Goal: Task Accomplishment & Management: Manage account settings

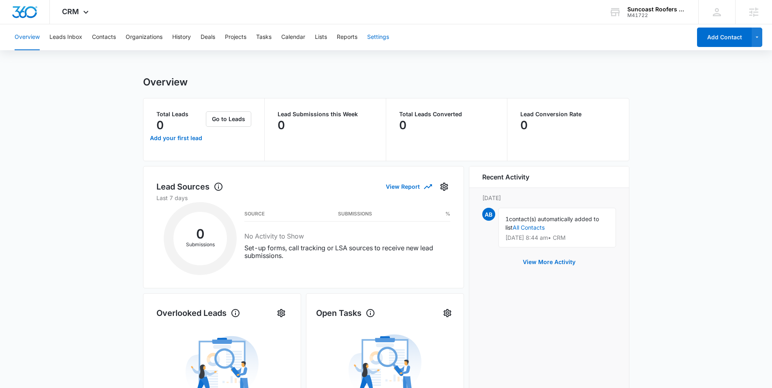
click at [385, 37] on button "Settings" at bounding box center [378, 37] width 22 height 26
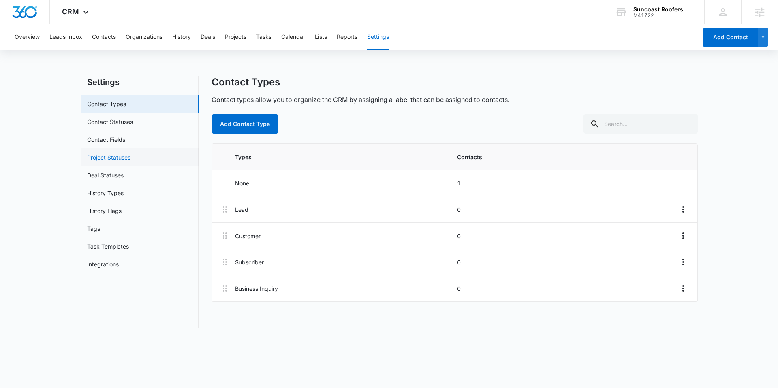
click at [109, 155] on link "Project Statuses" at bounding box center [108, 157] width 43 height 9
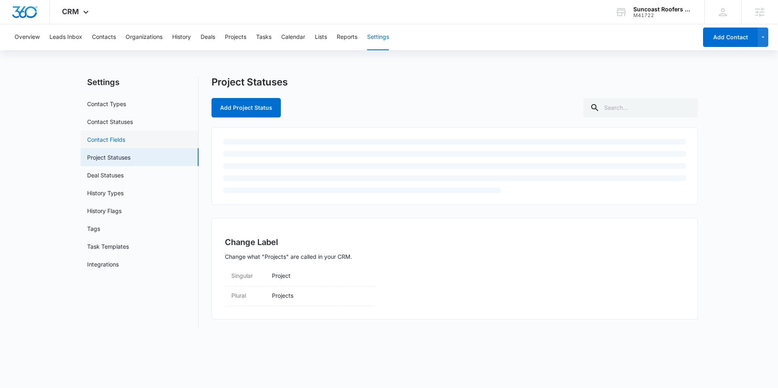
click at [114, 138] on link "Contact Fields" at bounding box center [106, 139] width 38 height 9
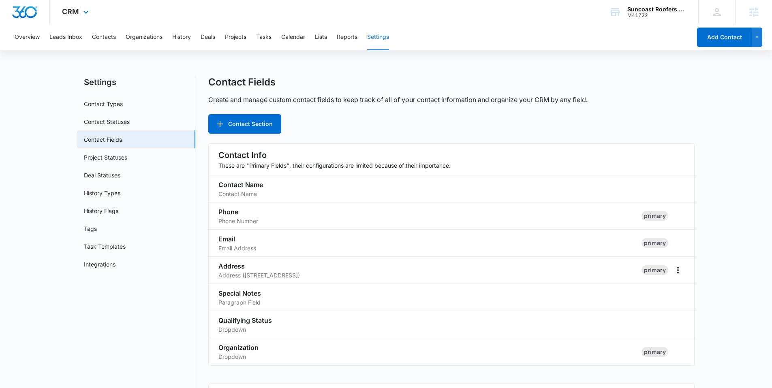
click at [79, 15] on div "CRM Apps Reputation Websites Forms CRM Email Social Content Ads Intelligence Fi…" at bounding box center [76, 12] width 53 height 24
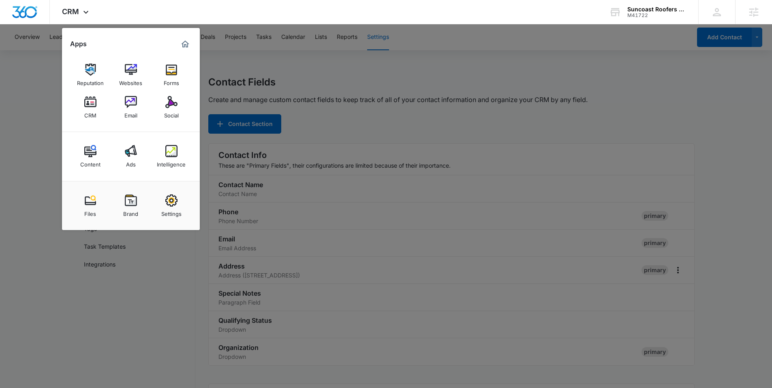
click at [165, 66] on img at bounding box center [171, 70] width 12 height 12
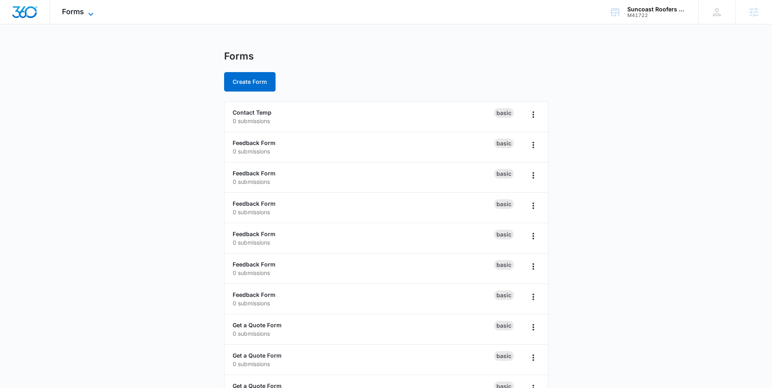
click at [64, 10] on span "Forms" at bounding box center [73, 11] width 22 height 9
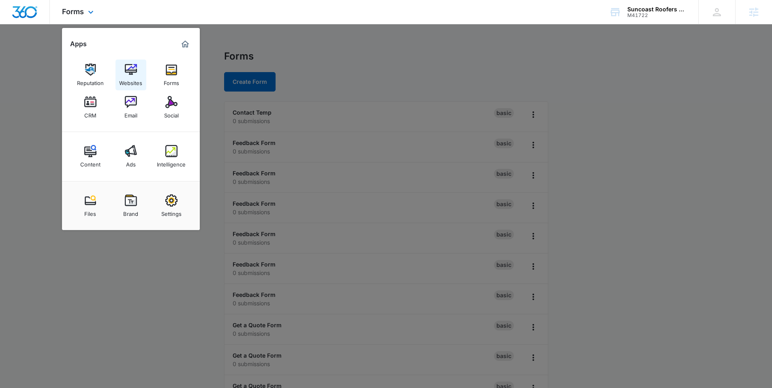
click at [128, 78] on div "Websites" at bounding box center [130, 81] width 23 height 11
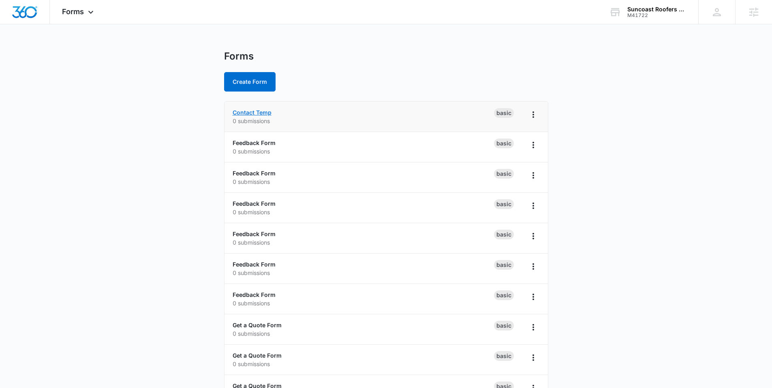
click at [262, 113] on link "Contact Temp" at bounding box center [252, 112] width 39 height 7
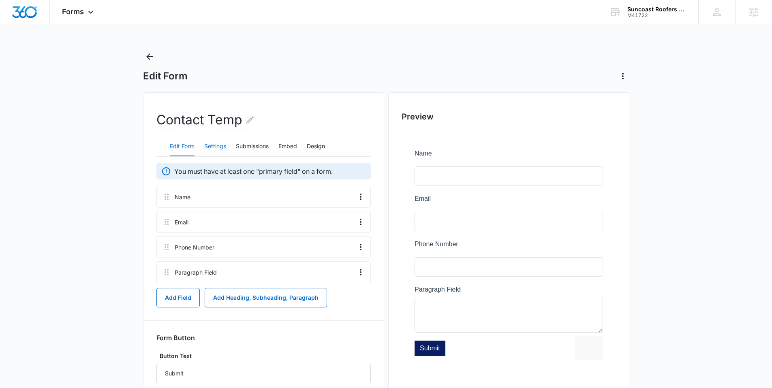
click at [213, 150] on button "Settings" at bounding box center [215, 146] width 22 height 19
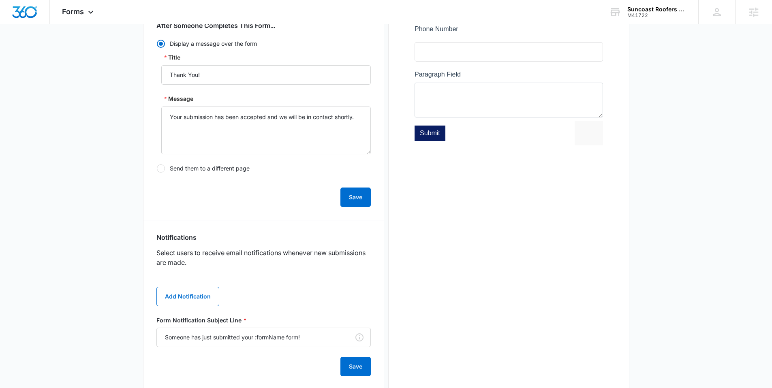
scroll to position [216, 0]
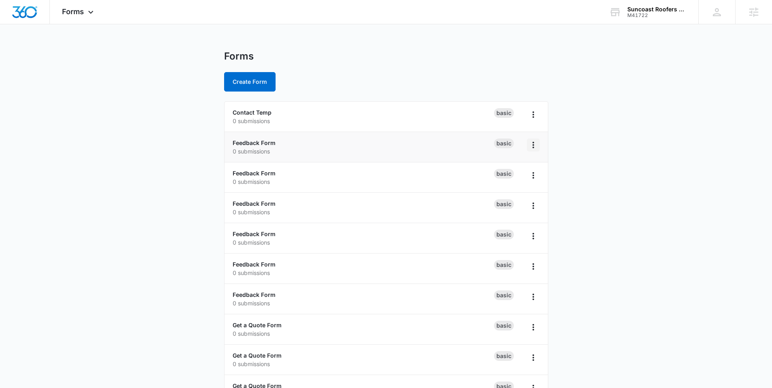
click at [528, 148] on button "Overflow Menu" at bounding box center [533, 145] width 13 height 13
click at [506, 190] on div "Delete" at bounding box center [507, 192] width 25 height 6
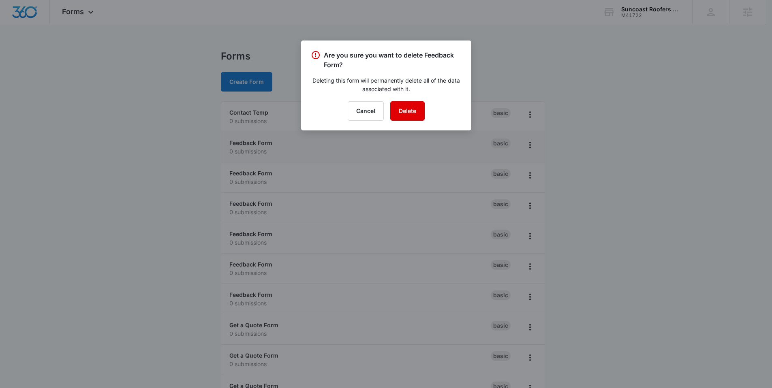
click at [419, 113] on button "Delete" at bounding box center [407, 110] width 34 height 19
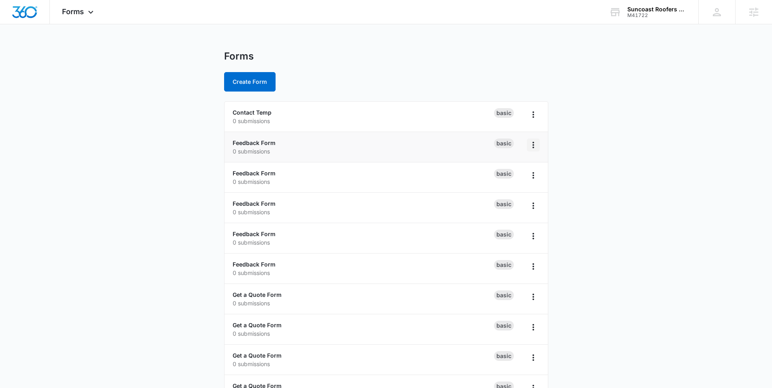
click at [532, 144] on icon "Overflow Menu" at bounding box center [533, 145] width 10 height 10
click at [502, 194] on div "Delete" at bounding box center [507, 192] width 25 height 6
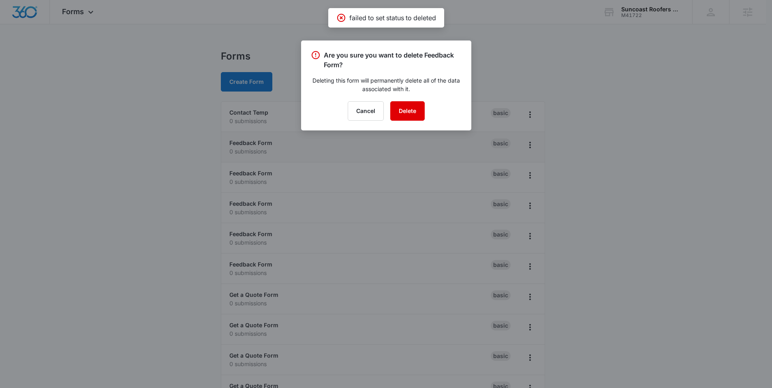
click at [415, 110] on button "Delete" at bounding box center [407, 110] width 34 height 19
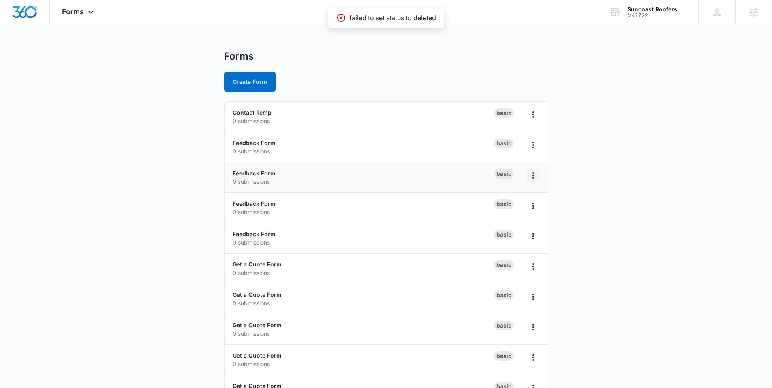
click at [530, 173] on icon "Overflow Menu" at bounding box center [533, 176] width 10 height 10
click at [504, 220] on div "Delete" at bounding box center [507, 223] width 25 height 6
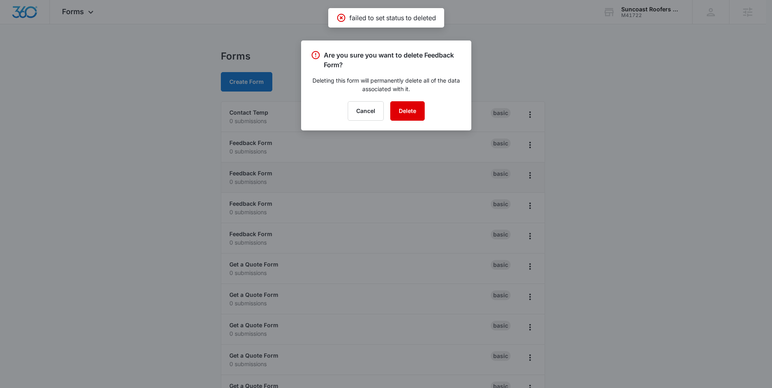
click at [414, 116] on button "Delete" at bounding box center [407, 110] width 34 height 19
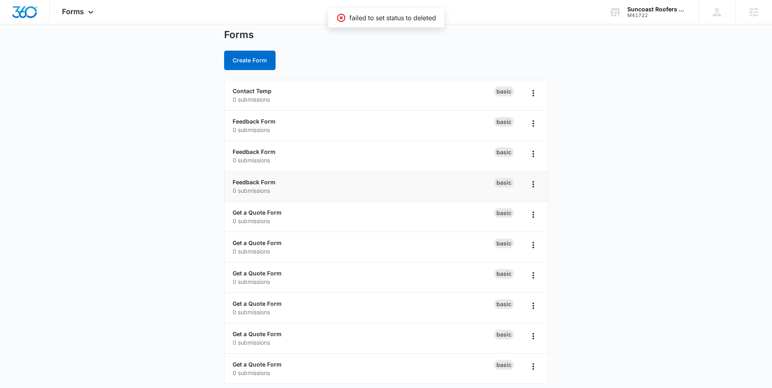
scroll to position [27, 0]
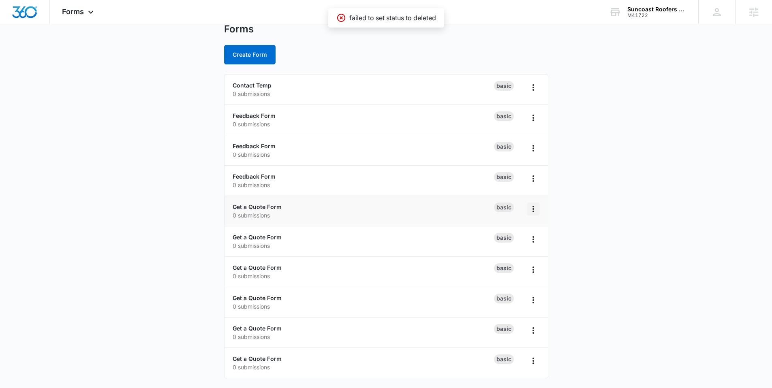
click at [529, 204] on icon "Overflow Menu" at bounding box center [533, 209] width 10 height 10
click at [510, 252] on button "Delete" at bounding box center [512, 256] width 54 height 12
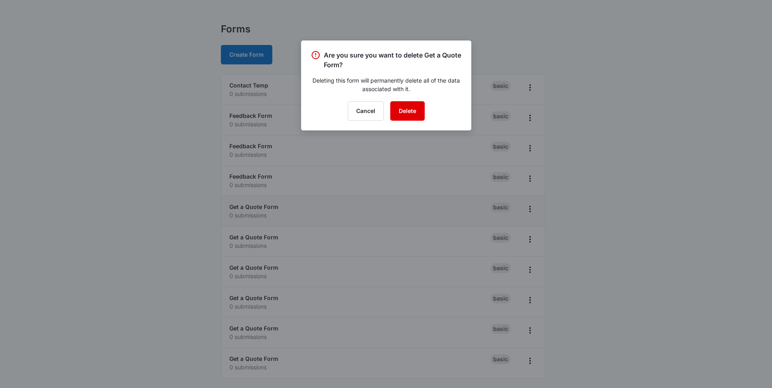
click at [409, 110] on button "Delete" at bounding box center [407, 110] width 34 height 19
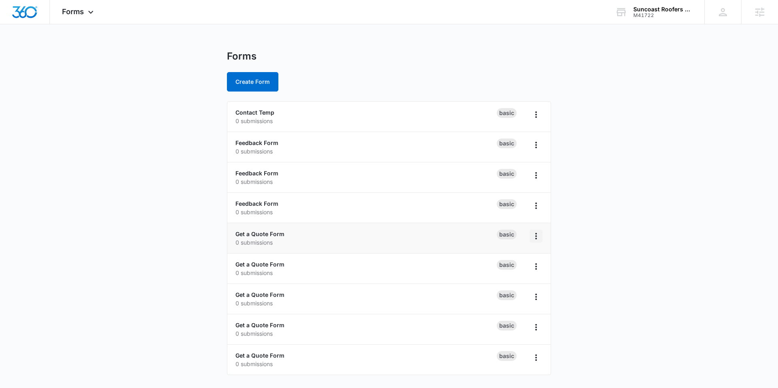
click at [535, 231] on button "Overflow Menu" at bounding box center [536, 236] width 13 height 13
click at [508, 280] on div "Delete" at bounding box center [510, 283] width 25 height 6
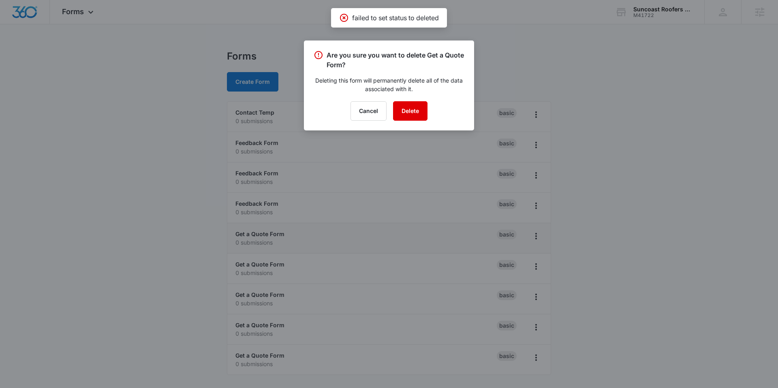
click at [415, 111] on button "Delete" at bounding box center [410, 110] width 34 height 19
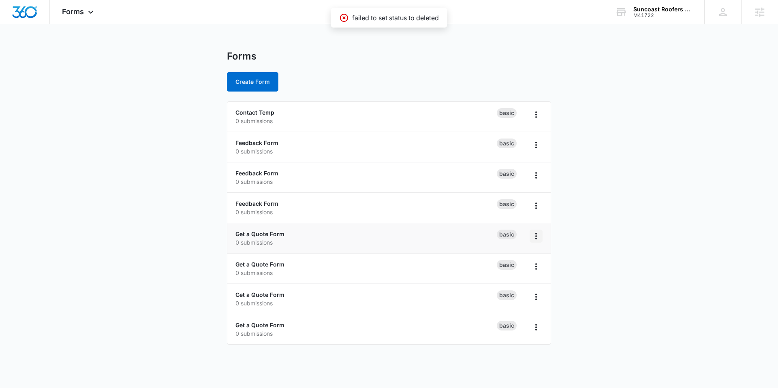
click at [539, 238] on icon "Overflow Menu" at bounding box center [536, 236] width 10 height 10
click at [504, 284] on div "Delete" at bounding box center [510, 283] width 25 height 6
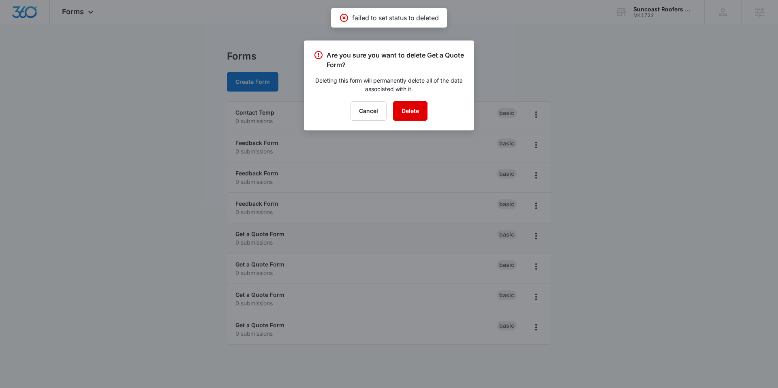
click at [413, 110] on button "Delete" at bounding box center [410, 110] width 34 height 19
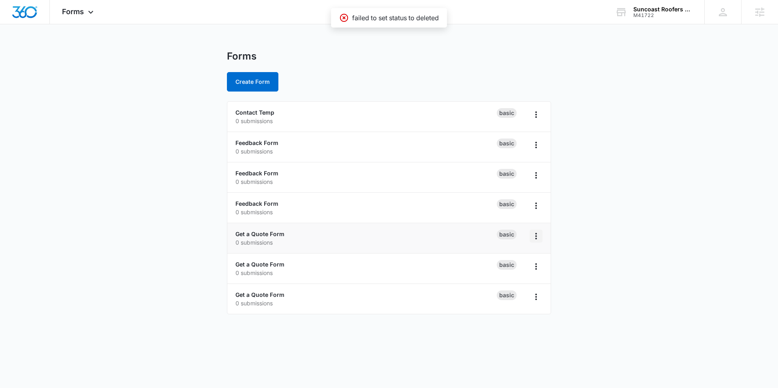
click at [533, 236] on icon "Overflow Menu" at bounding box center [536, 236] width 10 height 10
click at [506, 286] on div "Delete" at bounding box center [510, 283] width 25 height 6
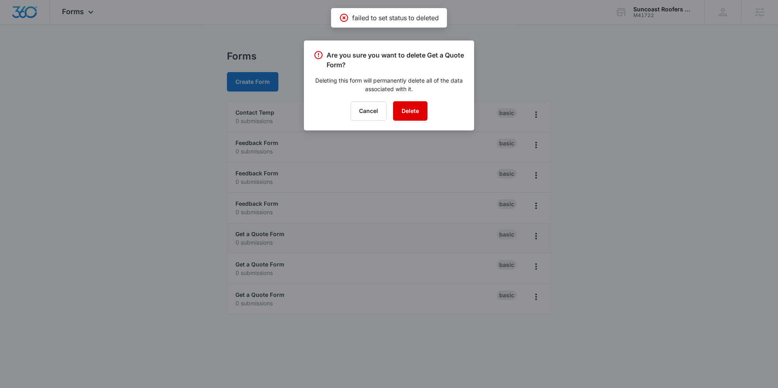
click at [408, 108] on button "Delete" at bounding box center [410, 110] width 34 height 19
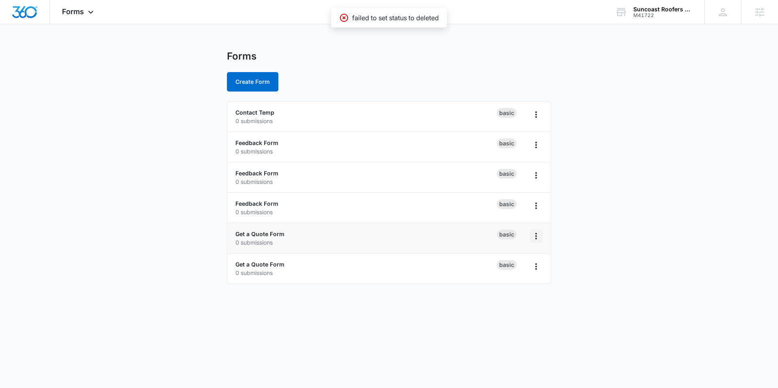
click at [536, 239] on icon "Overflow Menu" at bounding box center [536, 236] width 2 height 6
click at [512, 280] on div "Delete" at bounding box center [510, 283] width 25 height 6
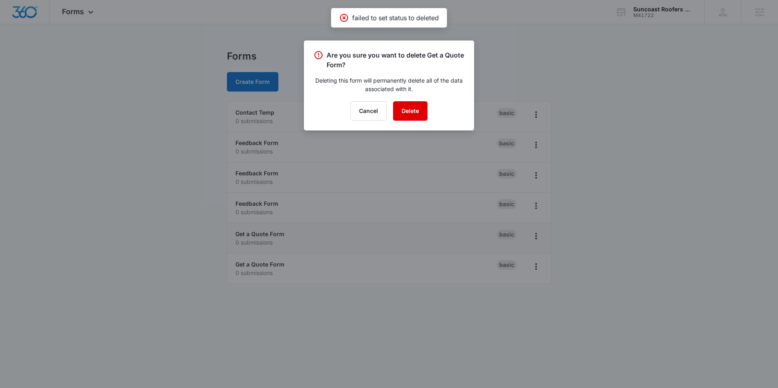
click at [410, 106] on button "Delete" at bounding box center [410, 110] width 34 height 19
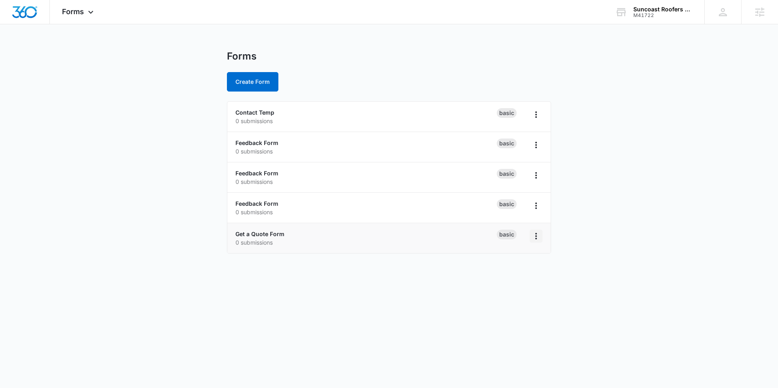
click at [534, 237] on icon "Overflow Menu" at bounding box center [536, 236] width 10 height 10
click at [511, 288] on button "Delete" at bounding box center [515, 283] width 54 height 12
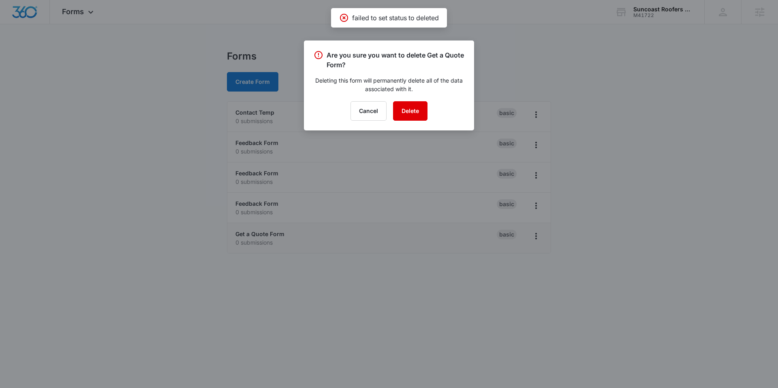
click at [412, 109] on button "Delete" at bounding box center [410, 110] width 34 height 19
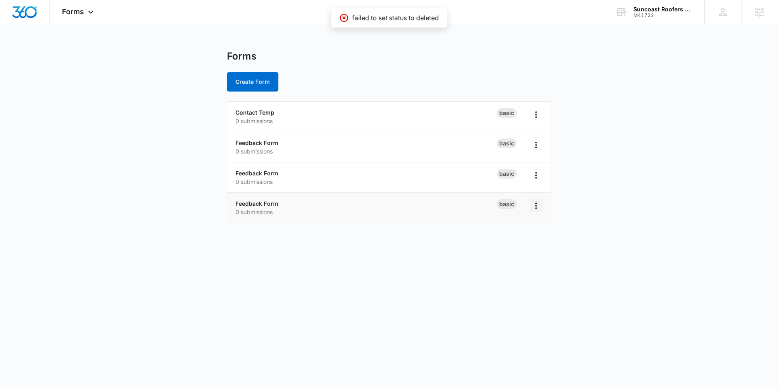
click at [540, 205] on icon "Overflow Menu" at bounding box center [536, 206] width 10 height 10
click at [514, 254] on div "Delete" at bounding box center [510, 253] width 25 height 6
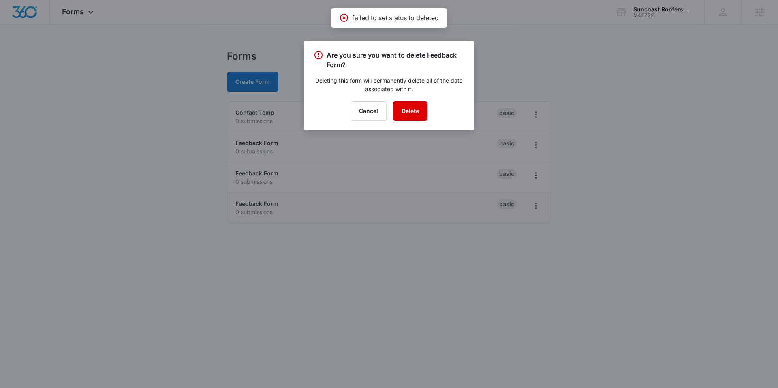
click at [407, 102] on button "Delete" at bounding box center [410, 110] width 34 height 19
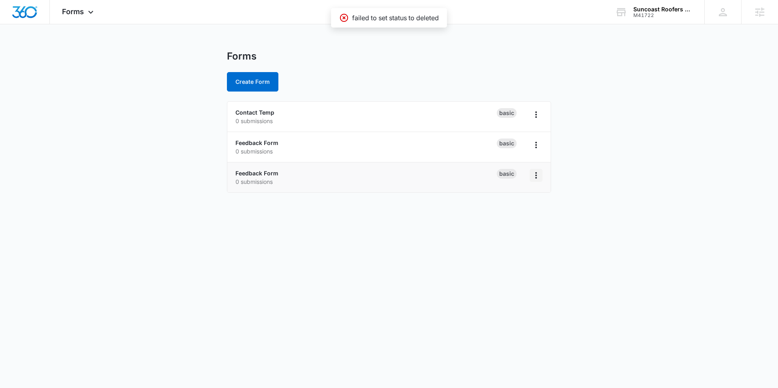
click at [540, 174] on icon "Overflow Menu" at bounding box center [536, 176] width 10 height 10
click at [508, 220] on div "Delete" at bounding box center [510, 223] width 25 height 6
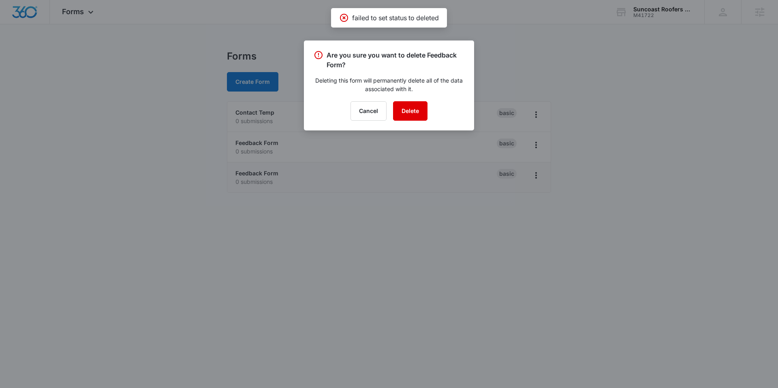
click at [408, 105] on button "Delete" at bounding box center [410, 110] width 34 height 19
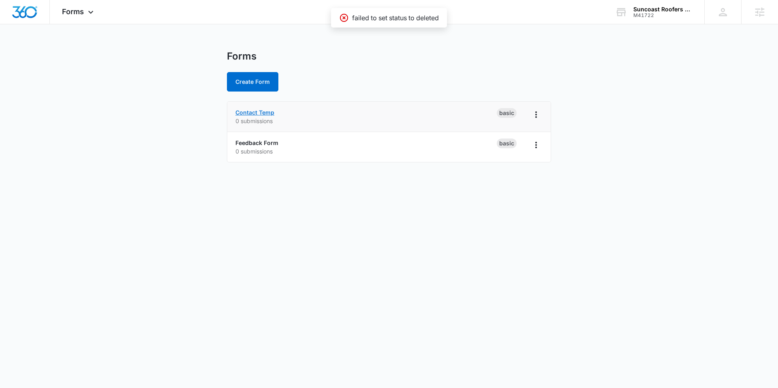
click at [250, 112] on link "Contact Temp" at bounding box center [254, 112] width 39 height 7
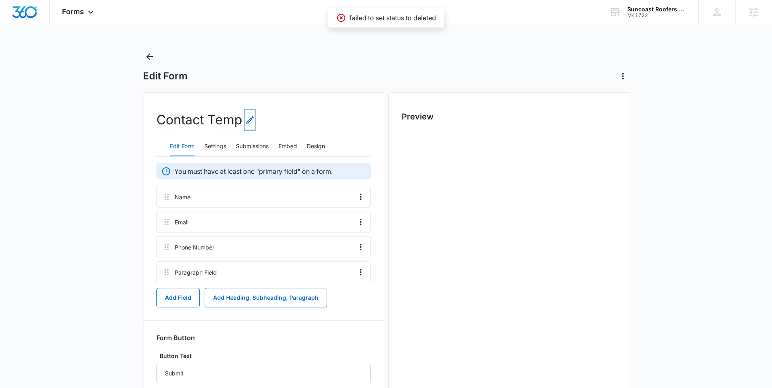
click at [248, 115] on icon "Edit Form Name" at bounding box center [250, 120] width 10 height 10
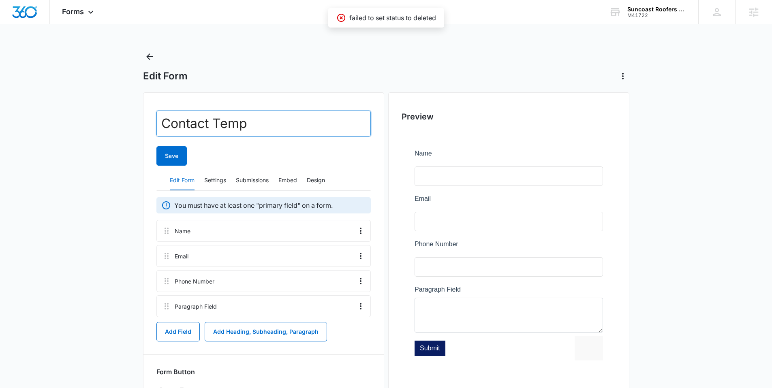
drag, startPoint x: 163, startPoint y: 136, endPoint x: 154, endPoint y: 133, distance: 9.5
click at [149, 137] on div "Contact Temp Save Edit Form Settings Submissions Embed Design You must have at …" at bounding box center [263, 276] width 241 height 368
drag, startPoint x: 229, startPoint y: 123, endPoint x: 251, endPoint y: 120, distance: 22.5
click at [231, 123] on input "Contact Temp" at bounding box center [263, 124] width 214 height 26
drag, startPoint x: 251, startPoint y: 120, endPoint x: 158, endPoint y: 126, distance: 93.4
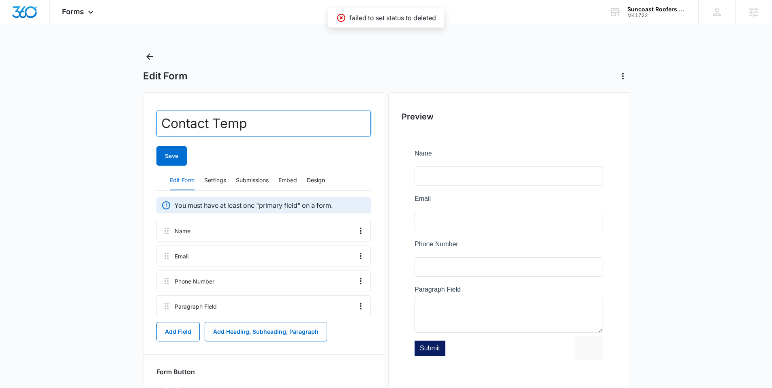
click at [158, 126] on input "Contact Temp" at bounding box center [263, 124] width 214 height 26
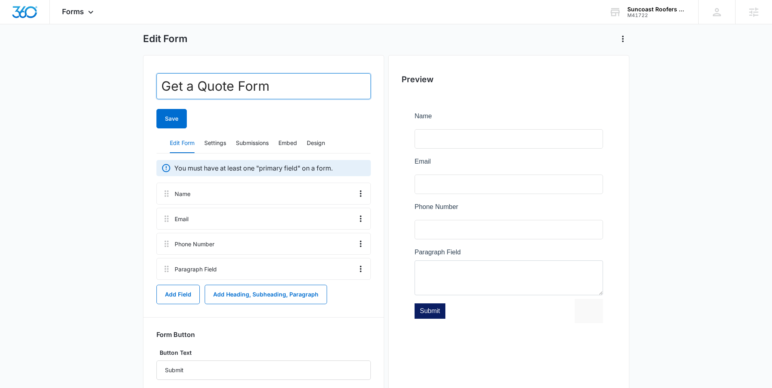
scroll to position [60, 0]
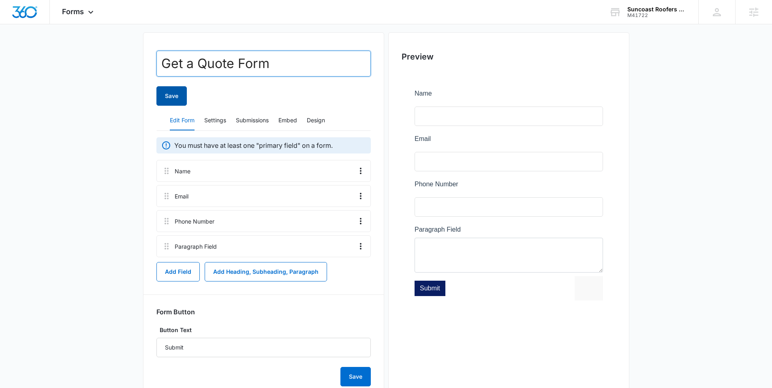
type input "Get a Quote Form"
click at [161, 94] on button "Save" at bounding box center [171, 95] width 30 height 19
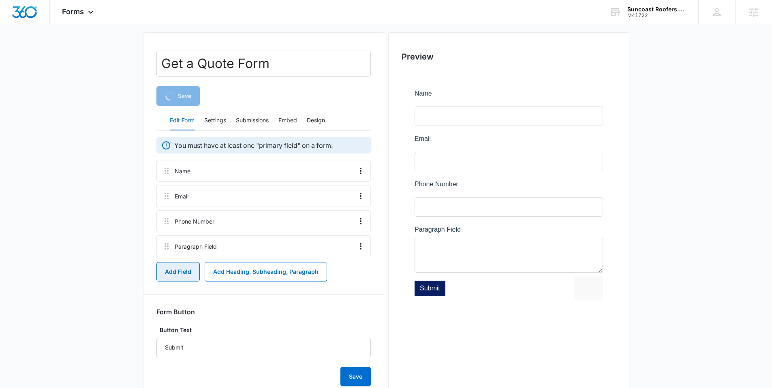
click at [181, 275] on button "Add Field" at bounding box center [177, 271] width 43 height 19
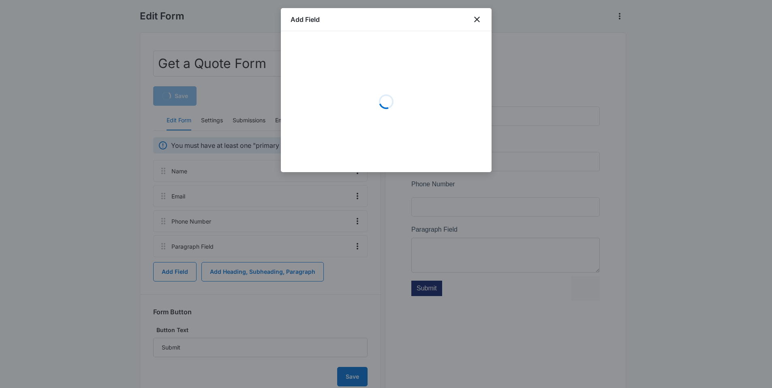
scroll to position [54, 0]
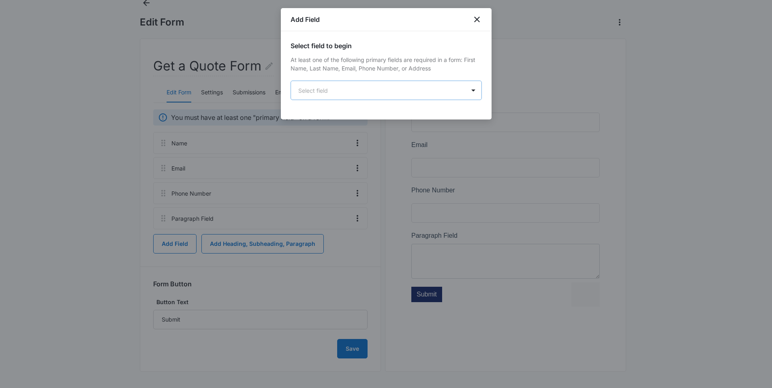
click at [395, 98] on body "Forms Apps Reputation Websites Forms CRM Email Social Content Ads Intelligence …" at bounding box center [386, 167] width 772 height 442
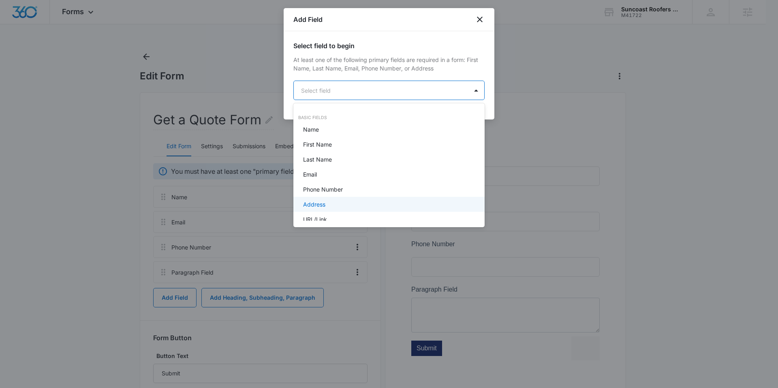
click at [326, 204] on div "Address" at bounding box center [388, 204] width 170 height 9
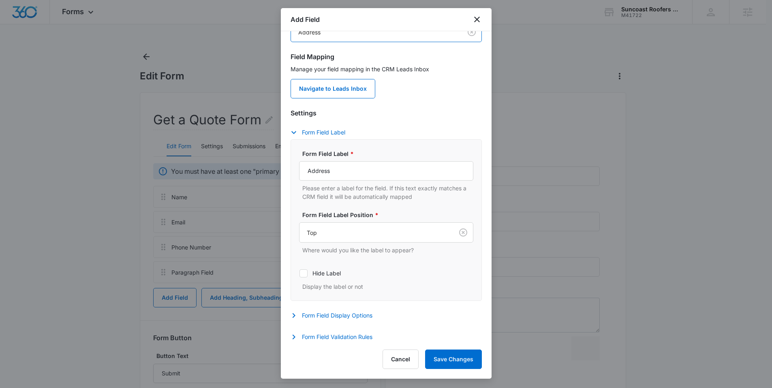
scroll to position [62, 0]
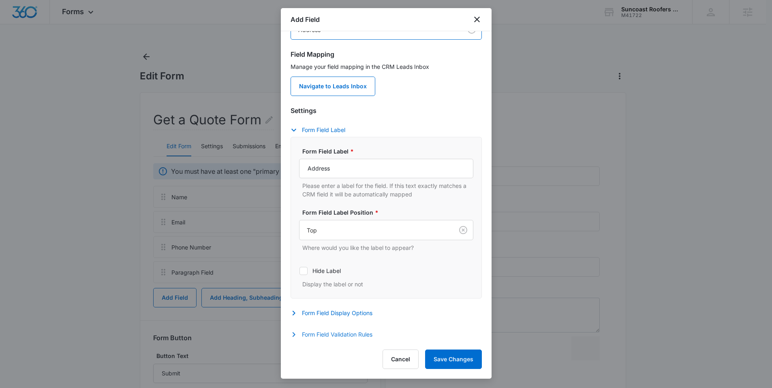
click at [342, 332] on button "Form Field Validation Rules" at bounding box center [336, 335] width 90 height 10
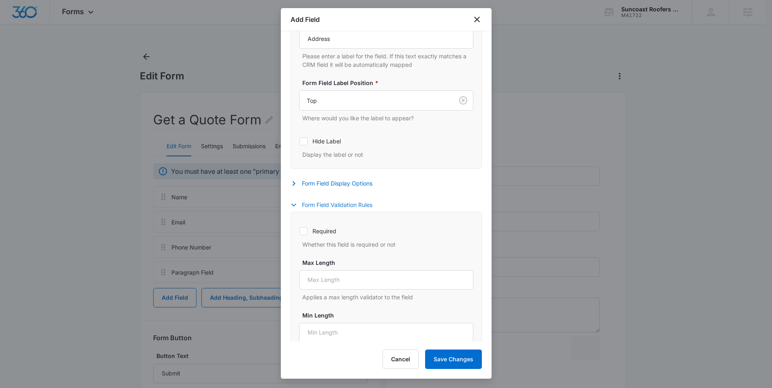
scroll to position [154, 0]
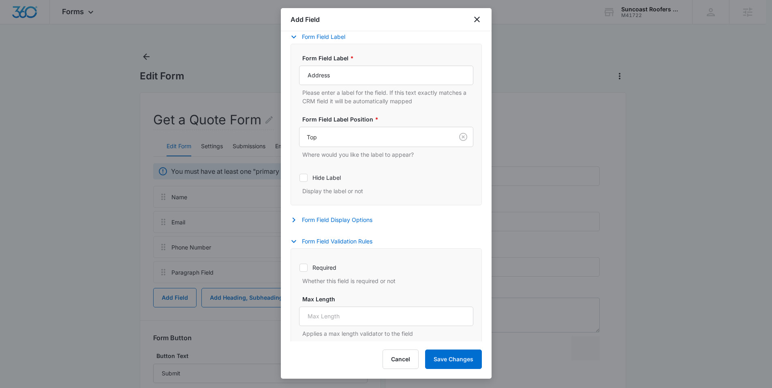
click at [325, 269] on label "Required" at bounding box center [386, 267] width 174 height 9
click at [299, 268] on input "Required" at bounding box center [299, 267] width 0 height 0
checkbox input "true"
click at [450, 356] on button "Save Changes" at bounding box center [453, 359] width 57 height 19
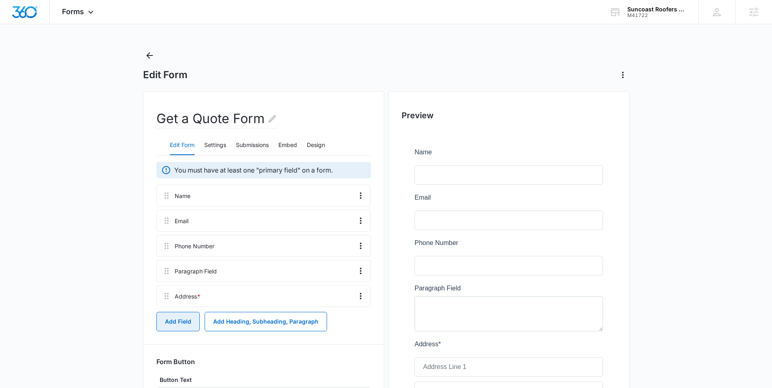
scroll to position [2, 0]
drag, startPoint x: 165, startPoint y: 296, endPoint x: 162, endPoint y: 257, distance: 39.0
click at [162, 257] on div "Name Email Phone Number Paragraph Field Address *" at bounding box center [263, 245] width 214 height 122
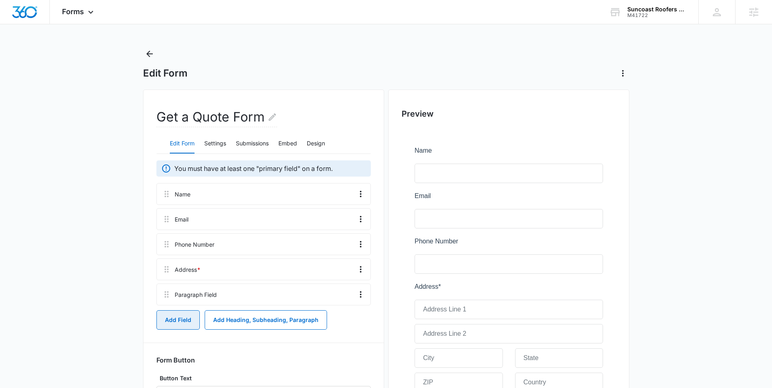
scroll to position [3, 0]
click at [364, 189] on icon "Overflow Menu" at bounding box center [361, 194] width 10 height 10
click at [342, 216] on div "Edit" at bounding box center [338, 217] width 17 height 6
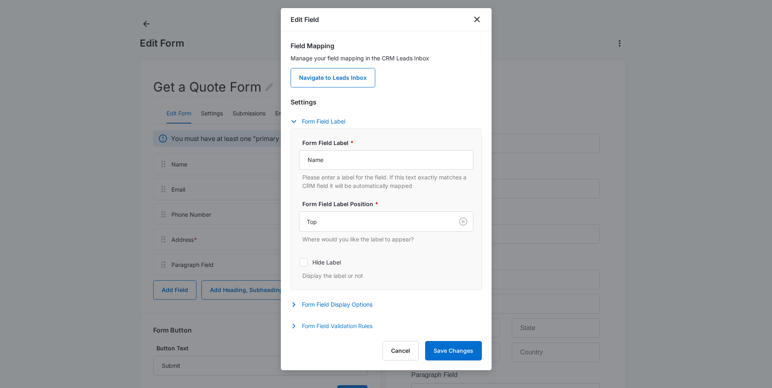
scroll to position [38, 0]
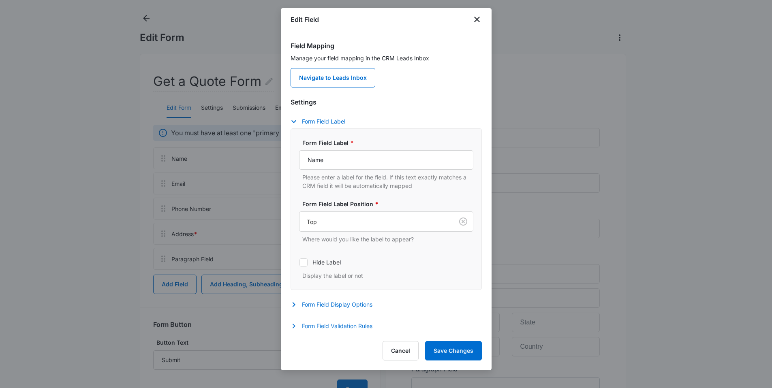
click at [334, 322] on button "Form Field Validation Rules" at bounding box center [336, 326] width 90 height 10
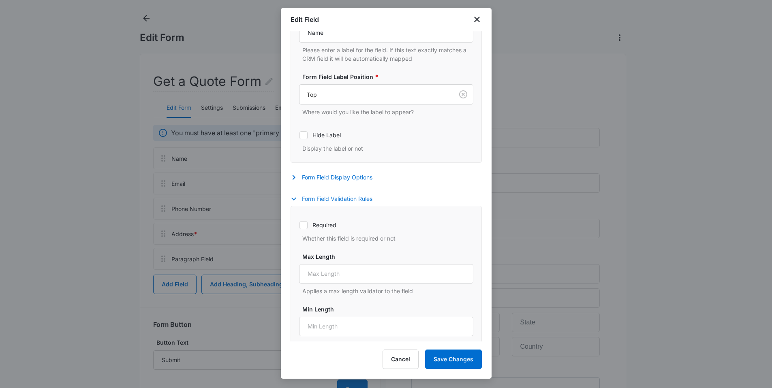
scroll to position [172, 0]
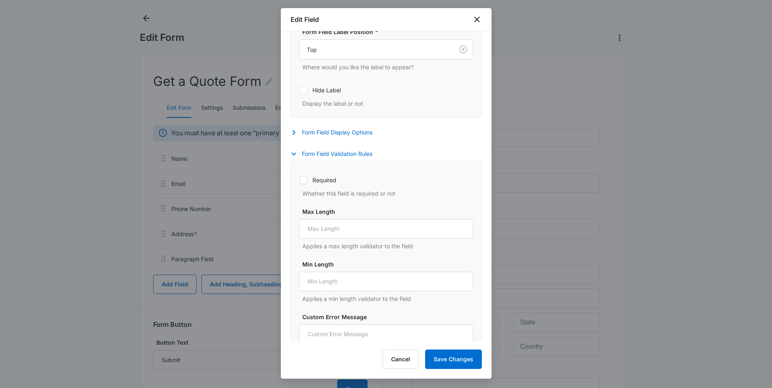
click at [318, 181] on label "Required" at bounding box center [386, 180] width 174 height 9
click at [299, 180] on input "Required" at bounding box center [299, 180] width 0 height 0
checkbox input "true"
click at [441, 358] on button "Save Changes" at bounding box center [453, 359] width 57 height 19
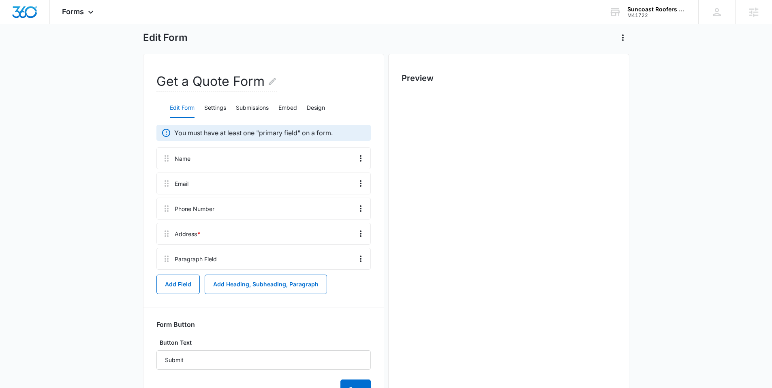
scroll to position [0, 0]
click at [359, 182] on icon "Overflow Menu" at bounding box center [361, 184] width 10 height 10
click at [339, 199] on div "Edit Delete" at bounding box center [343, 212] width 47 height 38
click at [363, 189] on button "Overflow Menu" at bounding box center [360, 183] width 13 height 13
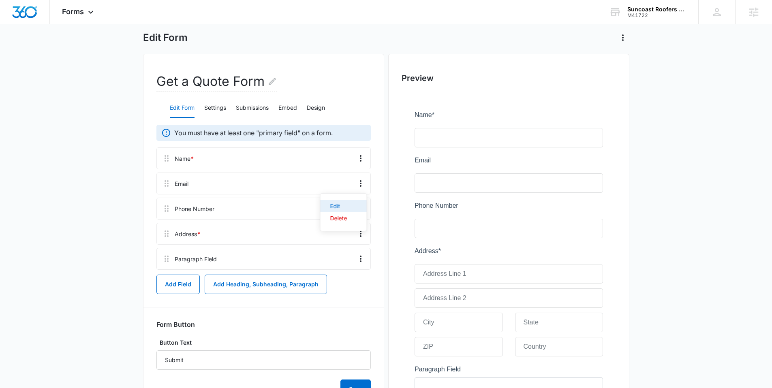
click at [344, 207] on div "Edit" at bounding box center [338, 206] width 17 height 6
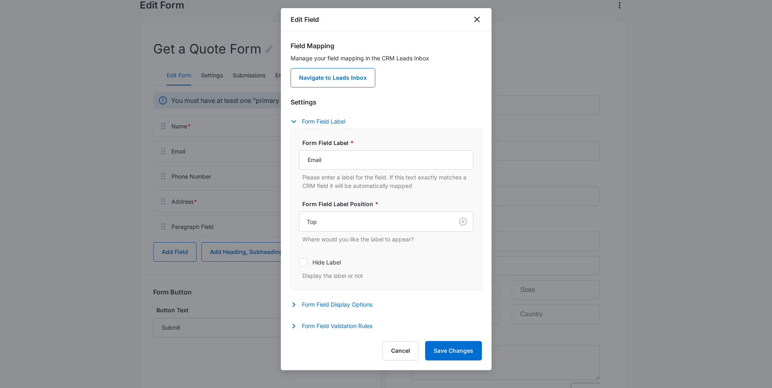
scroll to position [79, 0]
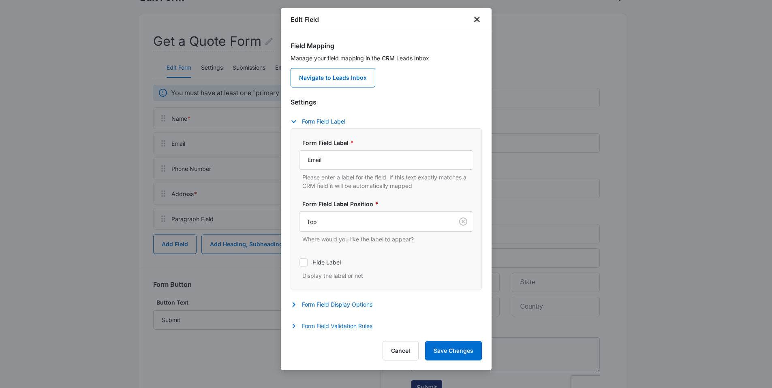
click at [331, 326] on button "Form Field Validation Rules" at bounding box center [336, 326] width 90 height 10
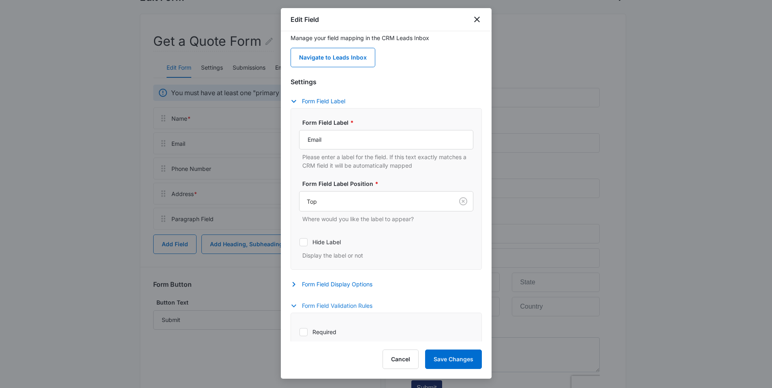
scroll to position [20, 0]
click at [318, 329] on label "Required" at bounding box center [386, 332] width 174 height 9
click at [299, 332] on input "Required" at bounding box center [299, 332] width 0 height 0
checkbox input "true"
click at [443, 348] on div "Edit Field Field Mapping Manage your field mapping in the CRM Leads Inbox Navig…" at bounding box center [386, 193] width 211 height 371
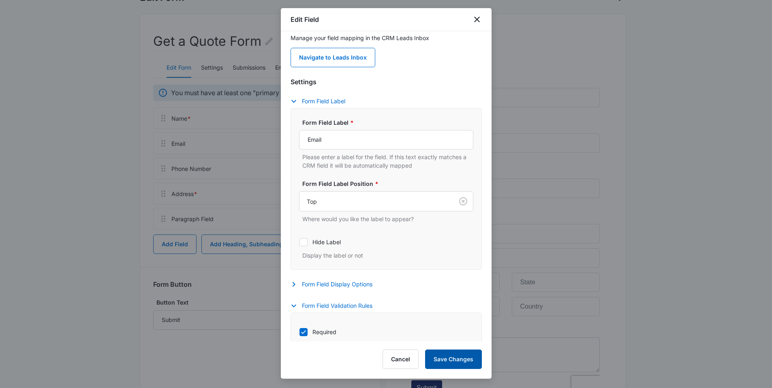
click at [442, 355] on button "Save Changes" at bounding box center [453, 359] width 57 height 19
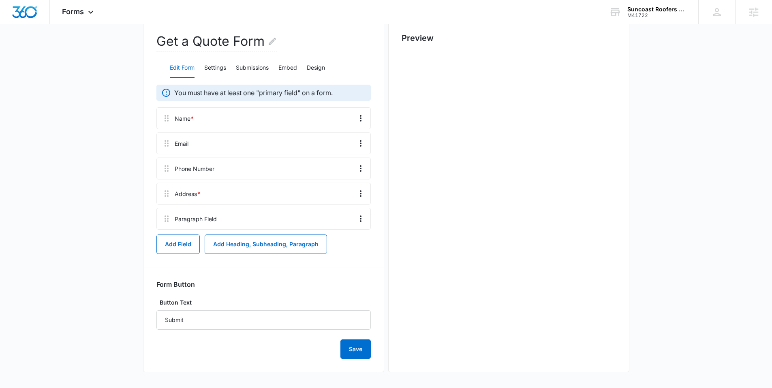
scroll to position [0, 0]
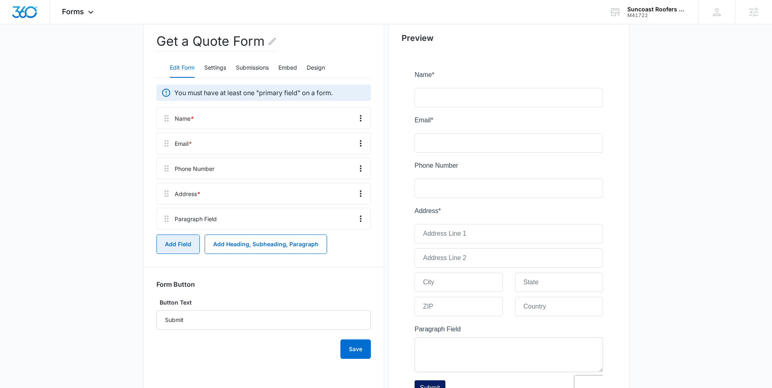
click at [187, 237] on button "Add Field" at bounding box center [177, 244] width 43 height 19
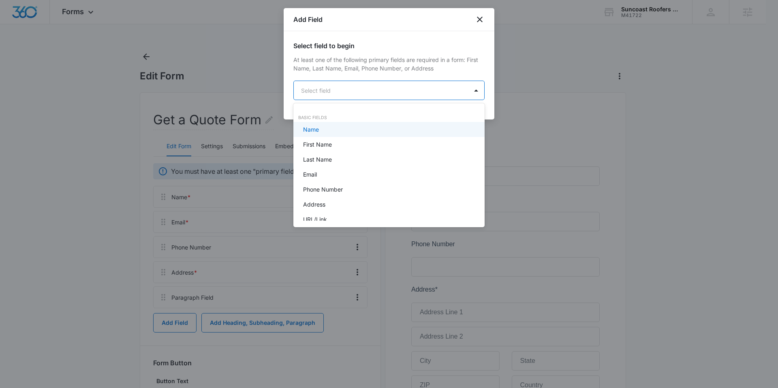
click at [362, 87] on body "Forms Apps Reputation Websites Forms CRM Email Social Content Ads Intelligence …" at bounding box center [389, 194] width 778 height 388
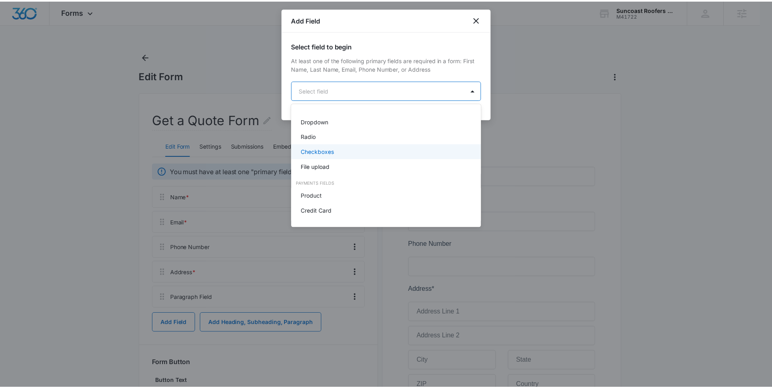
scroll to position [190, 0]
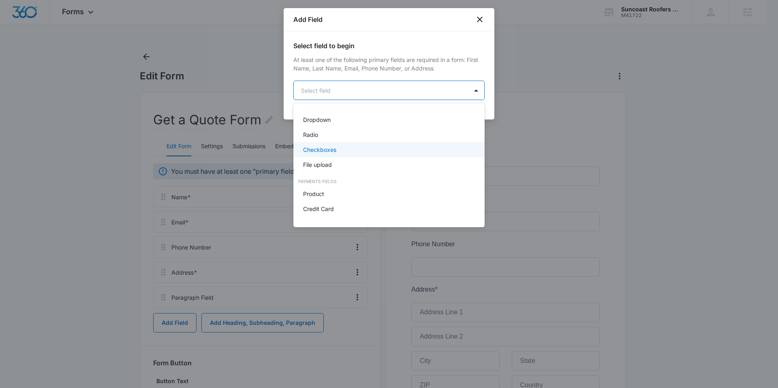
click at [325, 152] on p "Checkboxes" at bounding box center [319, 149] width 33 height 9
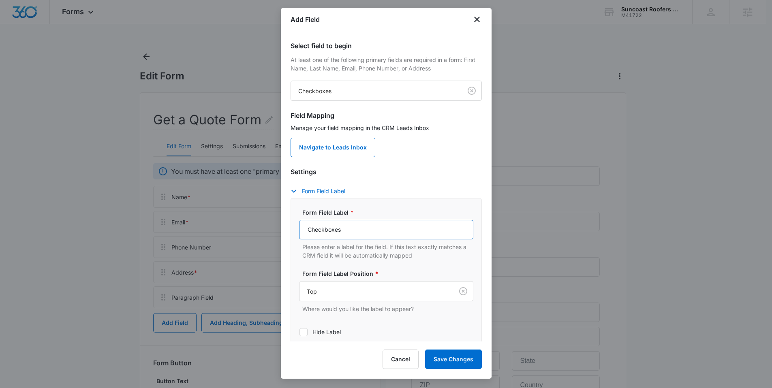
drag, startPoint x: 330, startPoint y: 229, endPoint x: 284, endPoint y: 233, distance: 46.8
click at [284, 233] on div "Select field to begin At least one of the following primary fields are required…" at bounding box center [386, 186] width 211 height 310
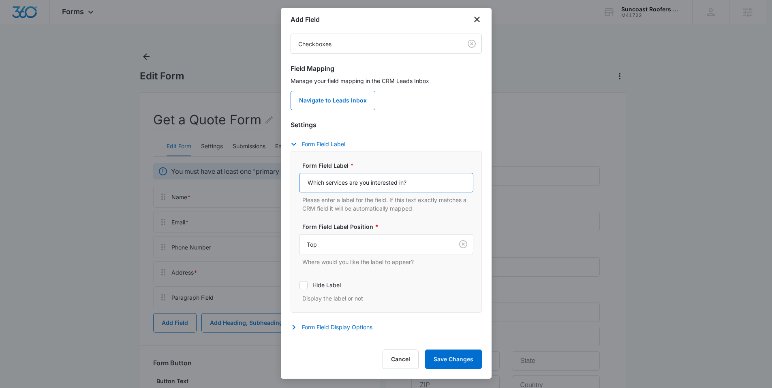
scroll to position [41, 0]
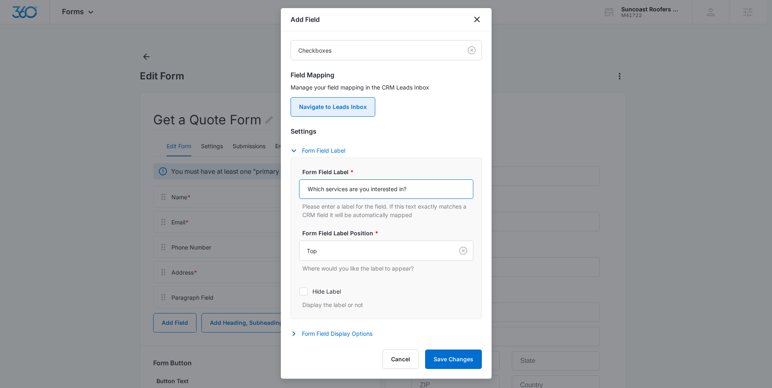
type input "Which services are you interested in?"
click at [341, 106] on link "Navigate to Leads Inbox" at bounding box center [333, 106] width 85 height 19
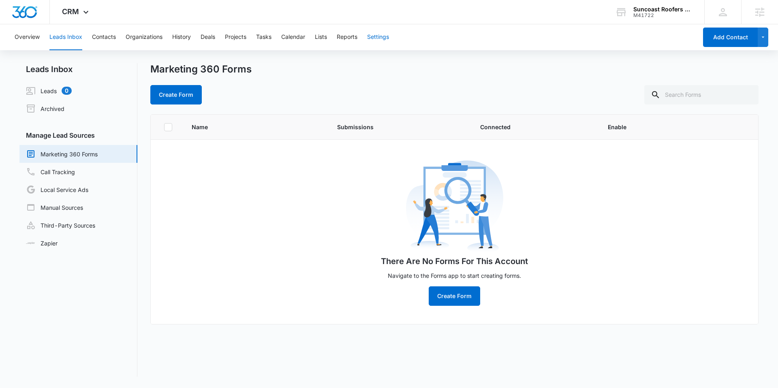
click at [386, 36] on button "Settings" at bounding box center [378, 37] width 22 height 26
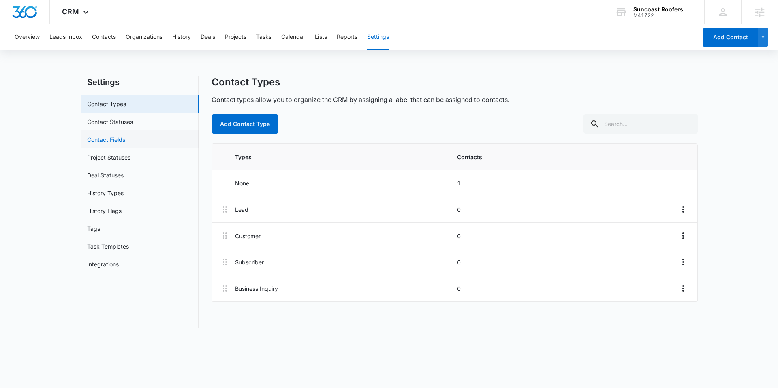
click at [118, 141] on link "Contact Fields" at bounding box center [106, 139] width 38 height 9
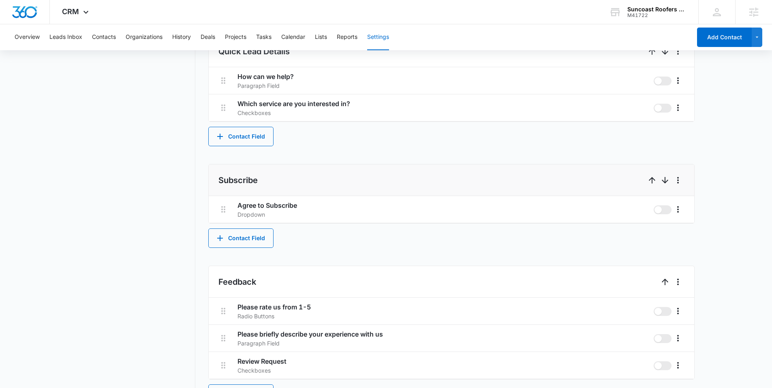
scroll to position [497, 0]
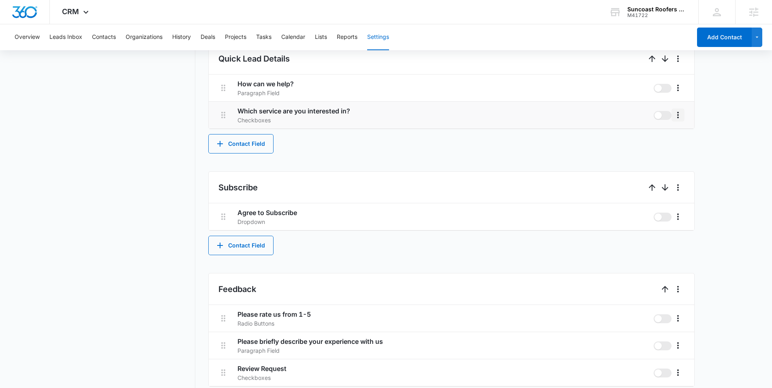
click at [681, 113] on icon "More" at bounding box center [678, 115] width 10 height 10
click at [685, 135] on div "Edit" at bounding box center [690, 138] width 17 height 6
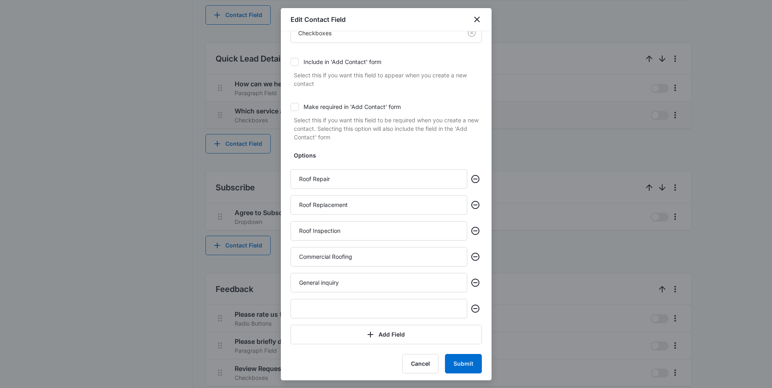
scroll to position [74, 0]
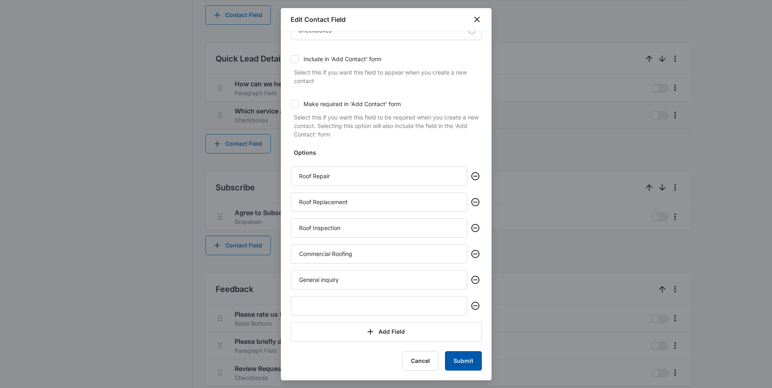
click at [453, 364] on button "Submit" at bounding box center [463, 360] width 37 height 19
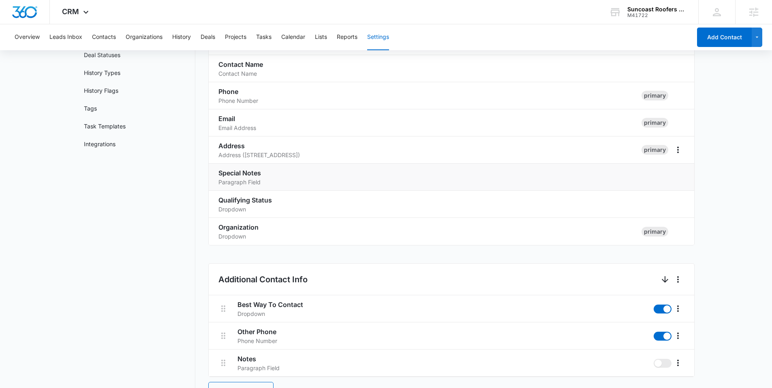
scroll to position [118, 0]
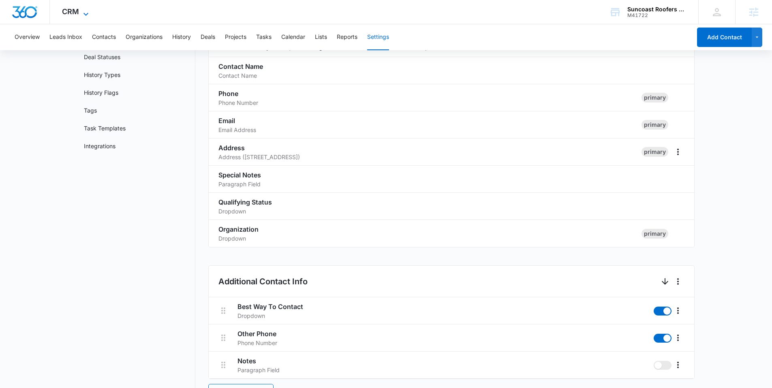
click at [89, 15] on icon at bounding box center [86, 14] width 10 height 10
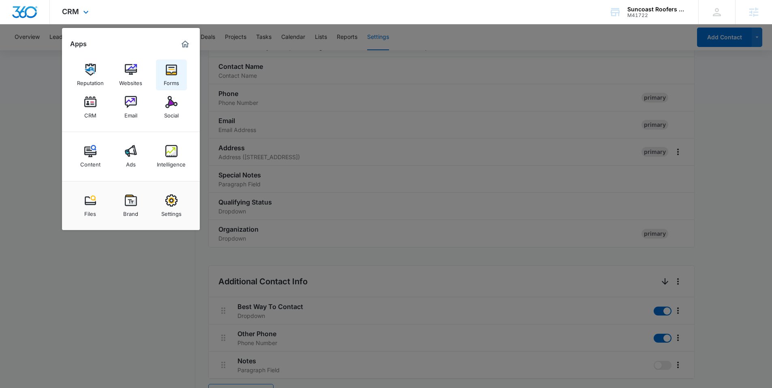
click at [182, 63] on link "Forms" at bounding box center [171, 75] width 31 height 31
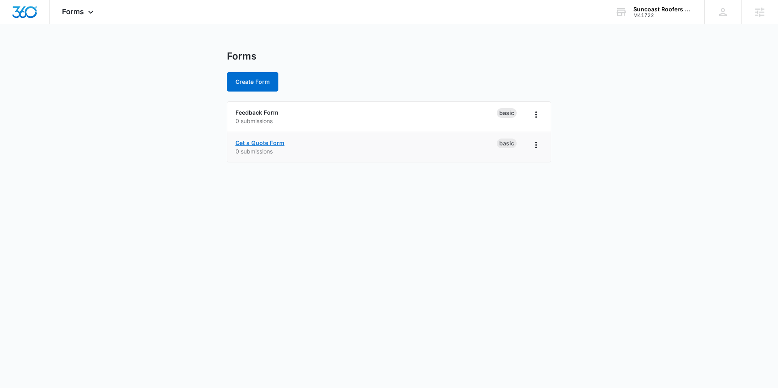
click at [265, 142] on link "Get a Quote Form" at bounding box center [259, 142] width 49 height 7
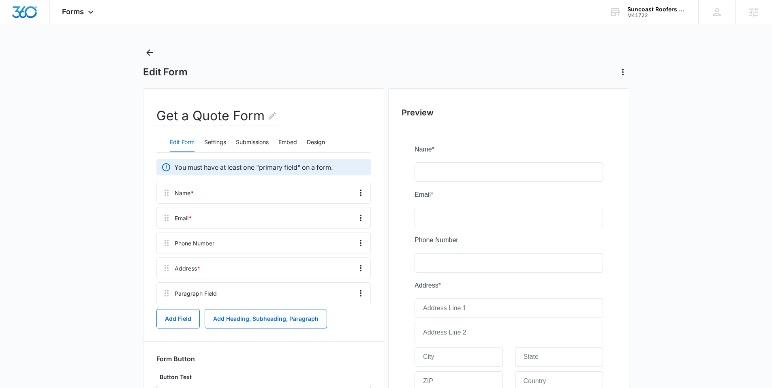
scroll to position [9, 0]
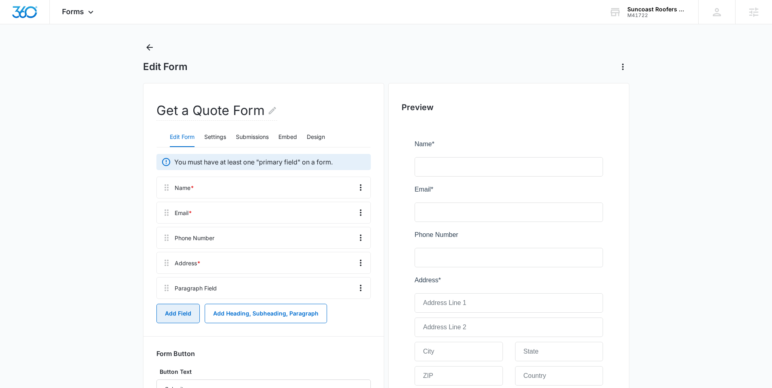
click at [181, 309] on button "Add Field" at bounding box center [177, 313] width 43 height 19
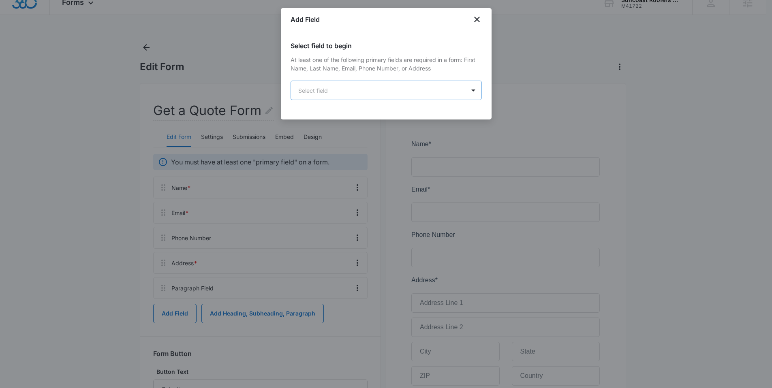
click at [335, 90] on body "Forms Apps Reputation Websites Forms CRM Email Social Content Ads Intelligence …" at bounding box center [386, 255] width 772 height 529
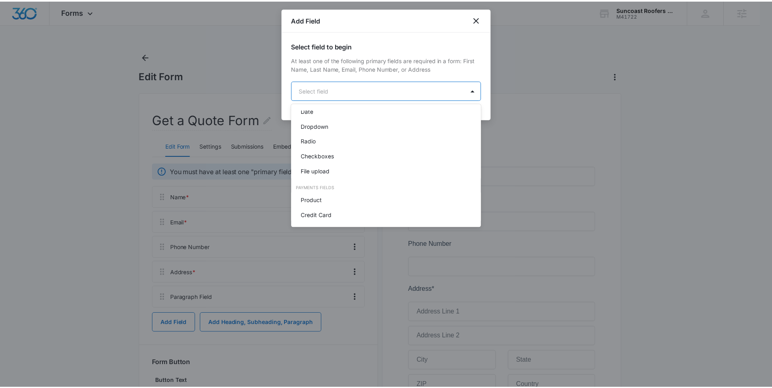
scroll to position [185, 0]
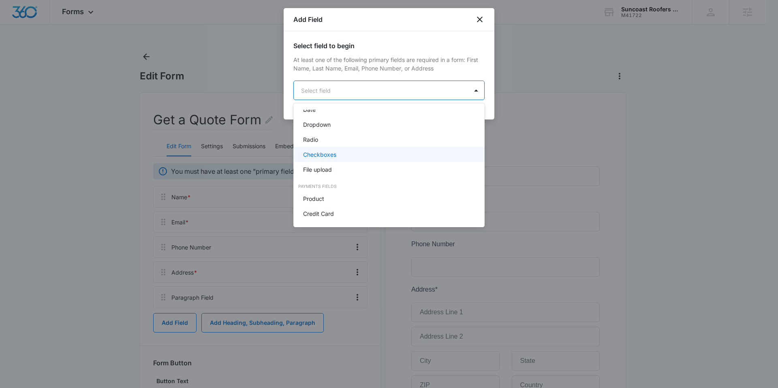
click at [316, 158] on p "Checkboxes" at bounding box center [319, 154] width 33 height 9
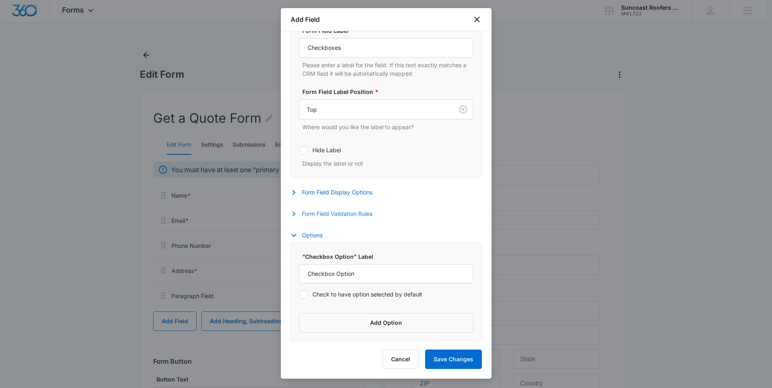
scroll to position [181, 0]
click at [477, 18] on icon "close" at bounding box center [477, 20] width 10 height 10
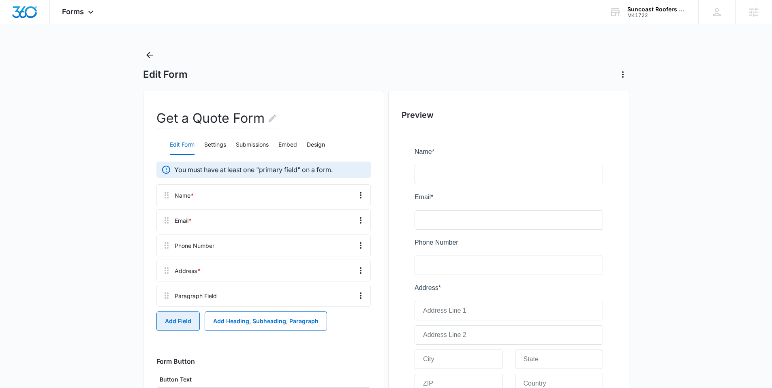
click at [180, 316] on button "Add Field" at bounding box center [177, 321] width 43 height 19
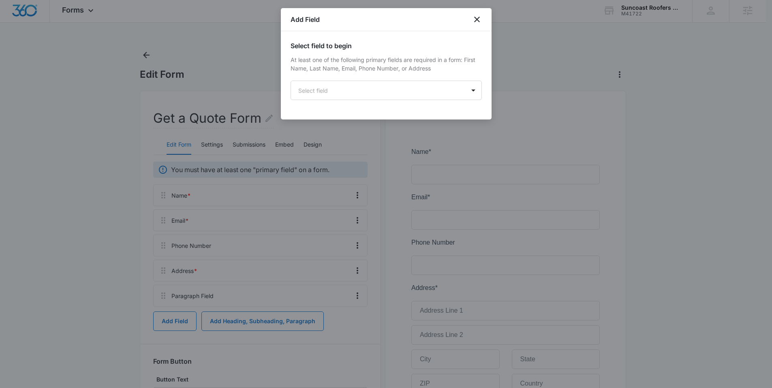
click at [358, 79] on div "Select field to begin At least one of the following primary fields are required…" at bounding box center [386, 70] width 191 height 59
click at [340, 103] on div "Select field to begin At least one of the following primary fields are required…" at bounding box center [386, 75] width 211 height 88
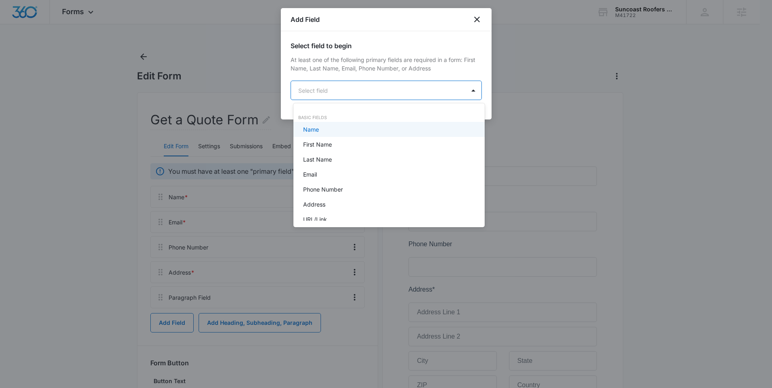
click at [345, 92] on body "Forms Apps Reputation Websites Forms CRM Email Social Content Ads Intelligence …" at bounding box center [386, 194] width 772 height 388
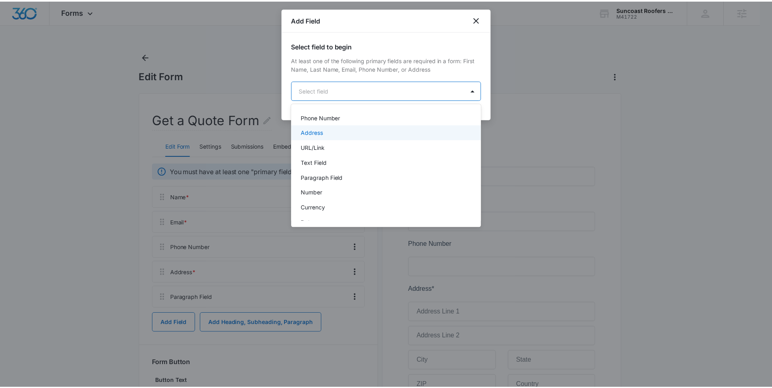
scroll to position [205, 0]
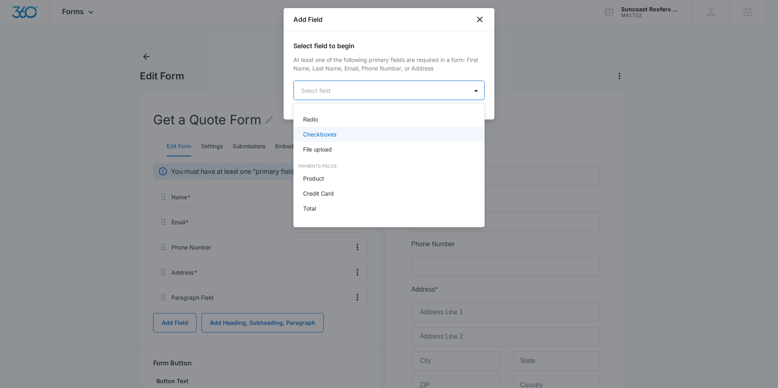
click at [325, 135] on p "Checkboxes" at bounding box center [319, 134] width 33 height 9
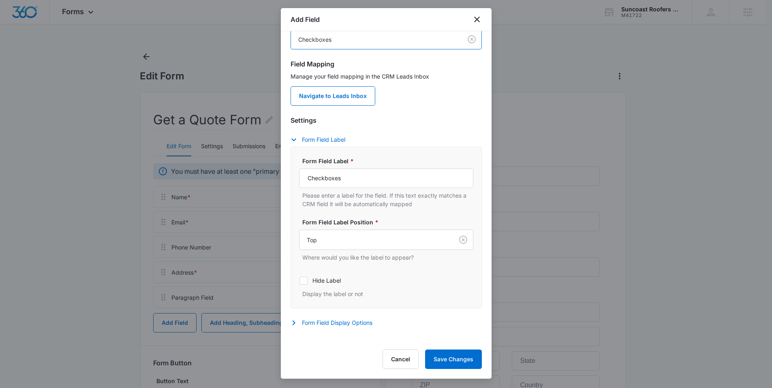
scroll to position [0, 0]
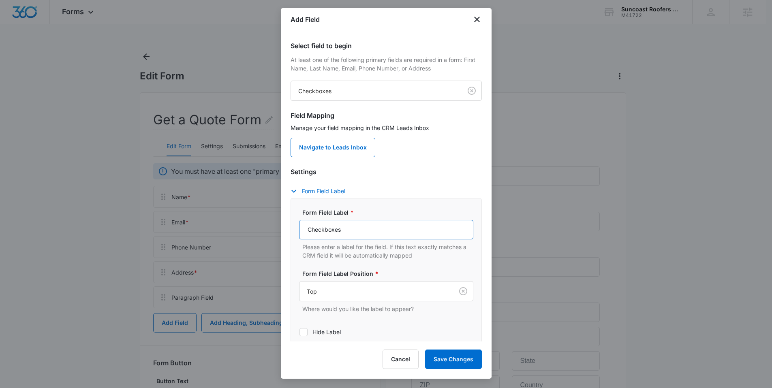
drag, startPoint x: 353, startPoint y: 232, endPoint x: 253, endPoint y: 234, distance: 100.1
click at [253, 234] on body "Forms Apps Reputation Websites Forms CRM Email Social Content Ads Intelligence …" at bounding box center [386, 264] width 772 height 529
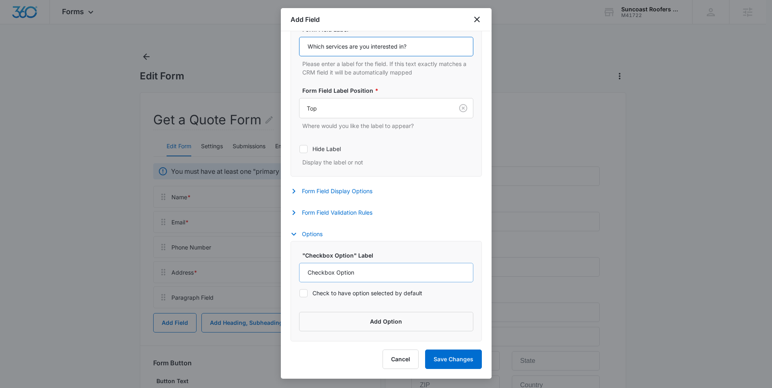
scroll to position [184, 0]
type input "Which services are you interested in?"
drag, startPoint x: 359, startPoint y: 269, endPoint x: 254, endPoint y: 270, distance: 105.4
click at [254, 270] on body "Forms Apps Reputation Websites Forms CRM Email Social Content Ads Intelligence …" at bounding box center [386, 264] width 772 height 529
type input "Roof Inspection"
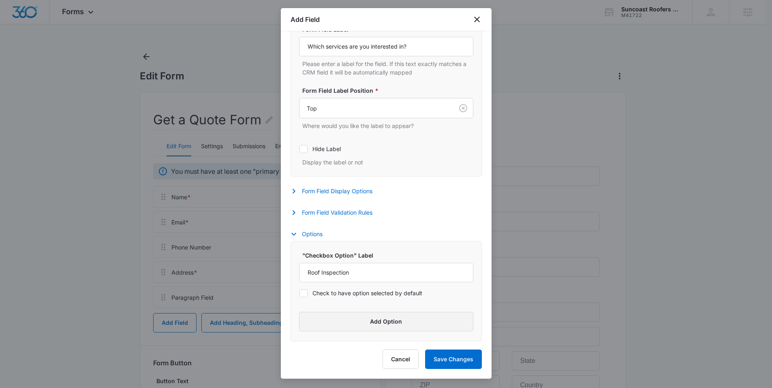
click at [347, 313] on button "Add Option" at bounding box center [386, 321] width 174 height 19
click at [338, 314] on label "Label" at bounding box center [382, 315] width 160 height 9
click at [338, 323] on input "Label" at bounding box center [379, 332] width 160 height 19
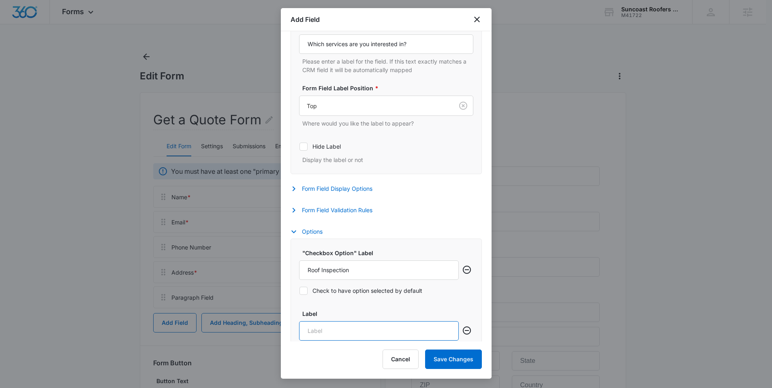
click at [332, 323] on input "Label" at bounding box center [379, 330] width 160 height 19
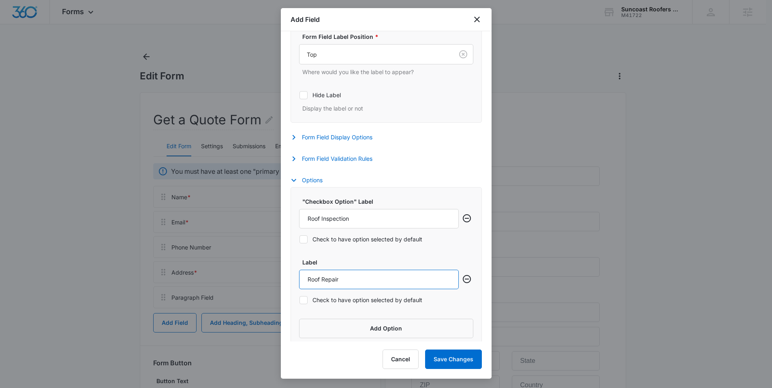
scroll to position [239, 0]
type input "Roof Repair"
click at [342, 322] on button "Add Option" at bounding box center [386, 326] width 174 height 19
click at [333, 330] on input "Label" at bounding box center [379, 338] width 160 height 19
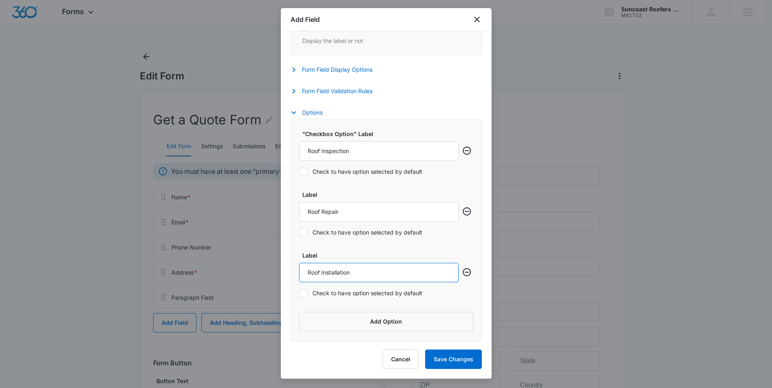
scroll to position [306, 0]
type input "Roof Installation"
click at [339, 320] on button "Add Option" at bounding box center [386, 321] width 174 height 19
click at [323, 321] on div "Label" at bounding box center [379, 326] width 160 height 31
click at [321, 330] on input "Label" at bounding box center [379, 332] width 160 height 19
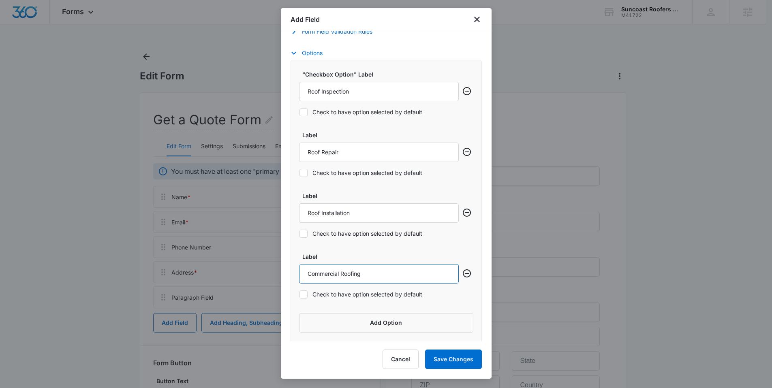
scroll to position [366, 0]
type input "Commercial Roofing"
click at [351, 323] on button "Add Option" at bounding box center [386, 321] width 174 height 19
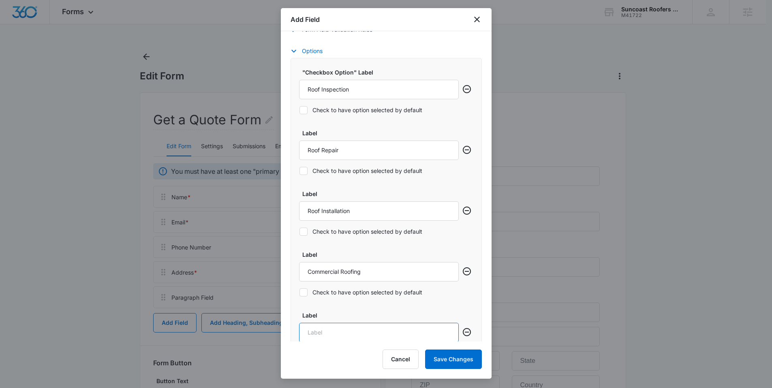
click at [316, 337] on input "Label" at bounding box center [379, 332] width 160 height 19
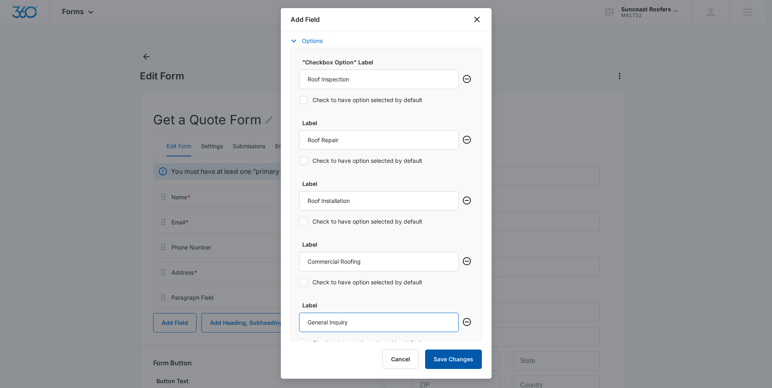
scroll to position [381, 0]
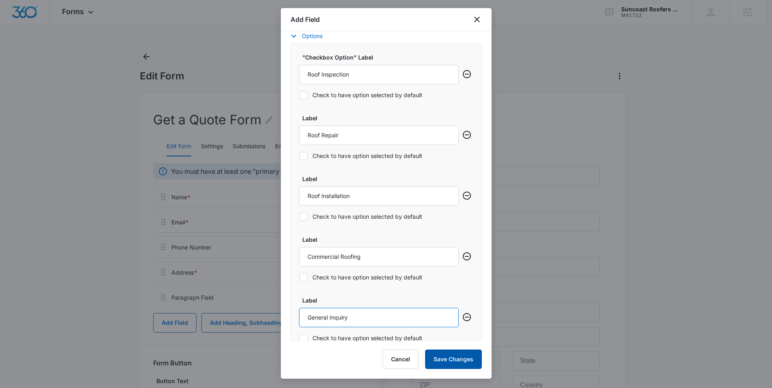
type input "General Inquiry"
click at [466, 357] on button "Save Changes" at bounding box center [453, 359] width 57 height 19
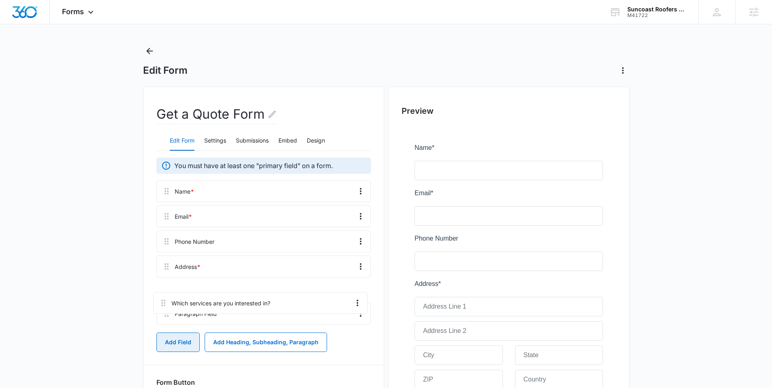
scroll to position [9, 0]
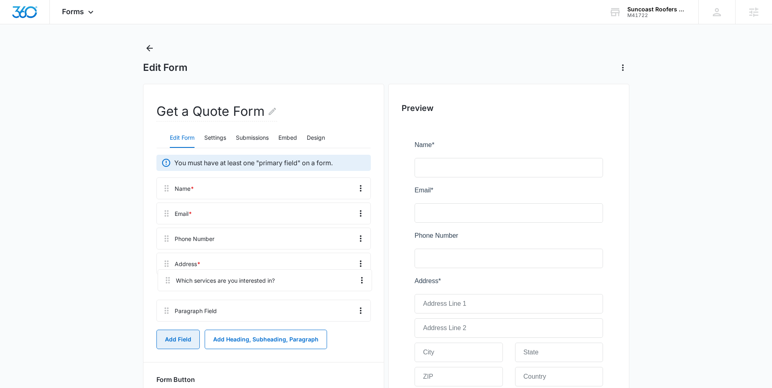
drag, startPoint x: 169, startPoint y: 324, endPoint x: 168, endPoint y: 272, distance: 51.5
click at [168, 272] on div "Name * Email * Phone Number Address * [GEOGRAPHIC_DATA] Which services are you …" at bounding box center [263, 250] width 214 height 147
click at [356, 285] on icon "Overflow Menu" at bounding box center [361, 289] width 10 height 10
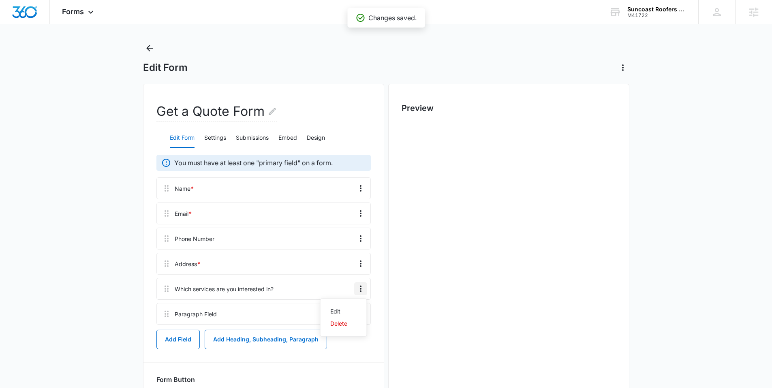
scroll to position [0, 0]
click at [345, 313] on div "Edit" at bounding box center [338, 312] width 17 height 6
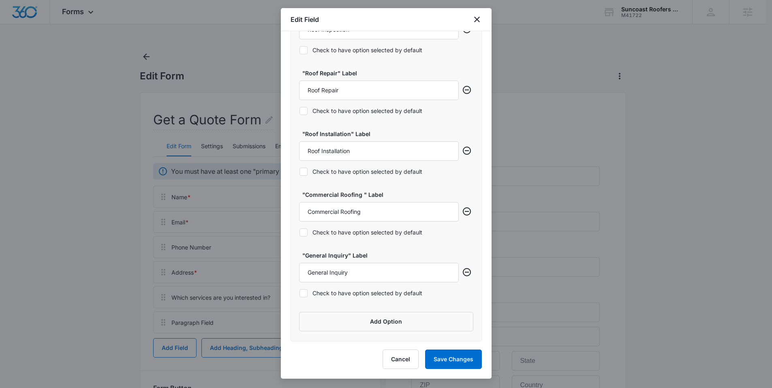
scroll to position [153, 0]
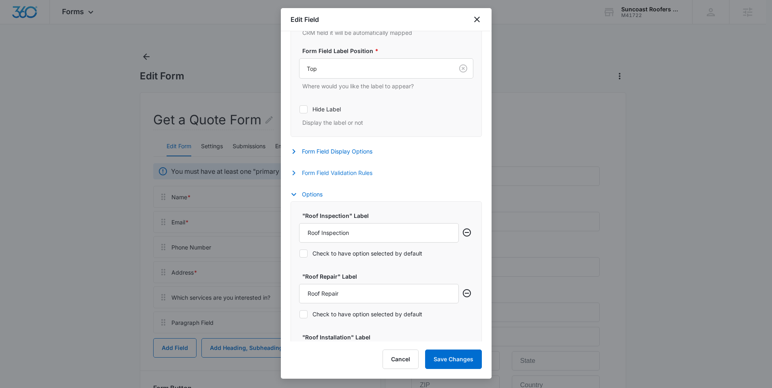
click at [345, 169] on button "Form Field Validation Rules" at bounding box center [336, 173] width 90 height 10
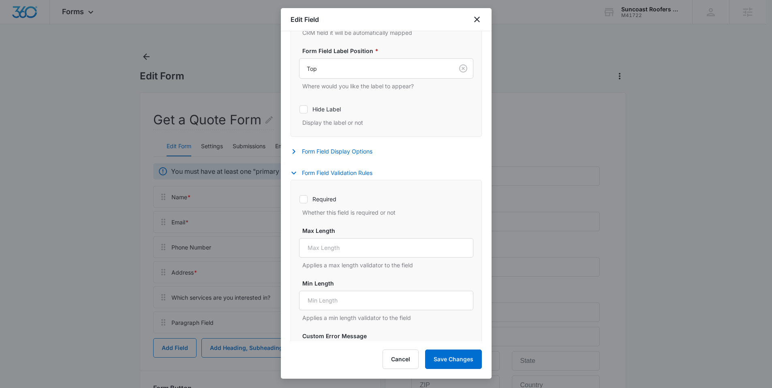
click at [333, 198] on label "Required" at bounding box center [386, 199] width 174 height 9
click at [299, 199] on input "Required" at bounding box center [299, 199] width 0 height 0
checkbox input "true"
click at [451, 359] on button "Save Changes" at bounding box center [453, 359] width 57 height 19
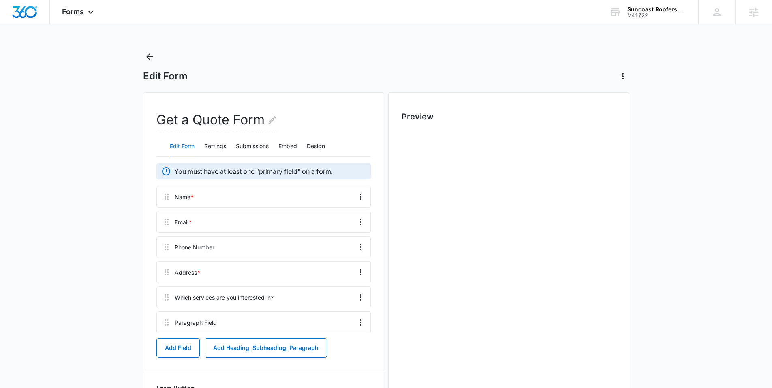
scroll to position [0, 0]
click at [359, 321] on icon "Overflow Menu" at bounding box center [361, 323] width 10 height 10
click at [351, 345] on button "Edit" at bounding box center [344, 345] width 46 height 12
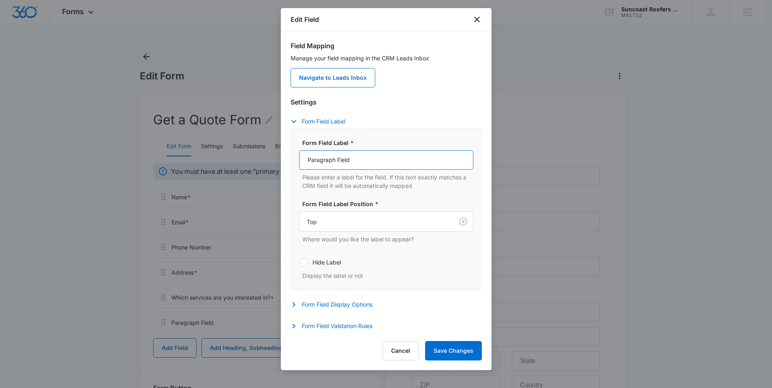
drag, startPoint x: 360, startPoint y: 163, endPoint x: 255, endPoint y: 158, distance: 105.5
click at [255, 158] on body "Forms Apps Reputation Websites Forms CRM Email Social Content Ads Intelligence …" at bounding box center [386, 307] width 772 height 615
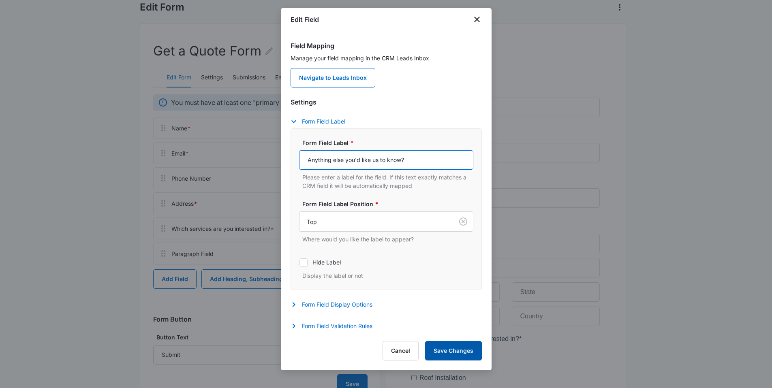
scroll to position [75, 0]
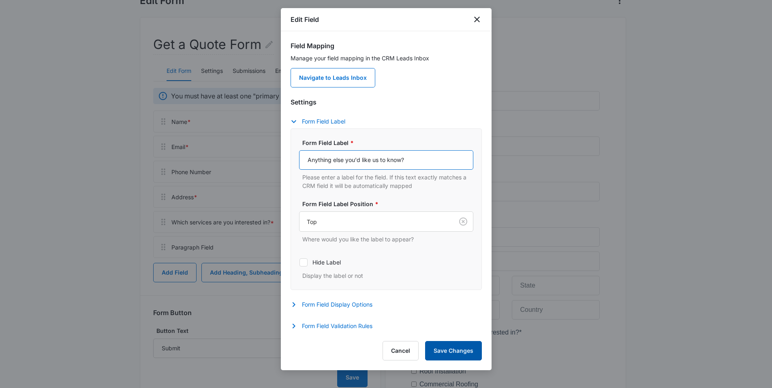
type input "Anything else you'd like us to know?"
click at [447, 344] on button "Save Changes" at bounding box center [453, 350] width 57 height 19
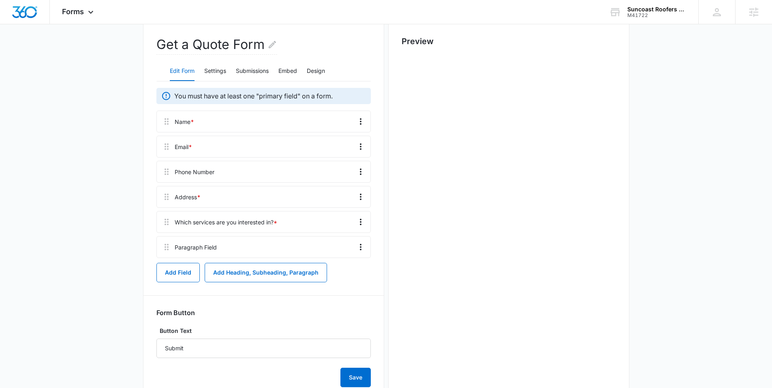
scroll to position [0, 0]
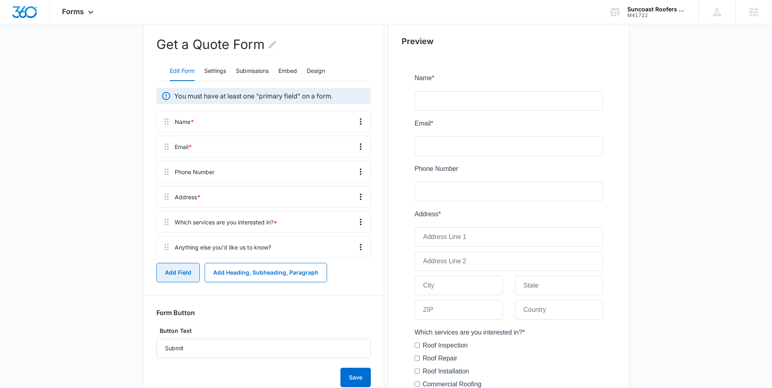
click at [183, 276] on button "Add Field" at bounding box center [177, 272] width 43 height 19
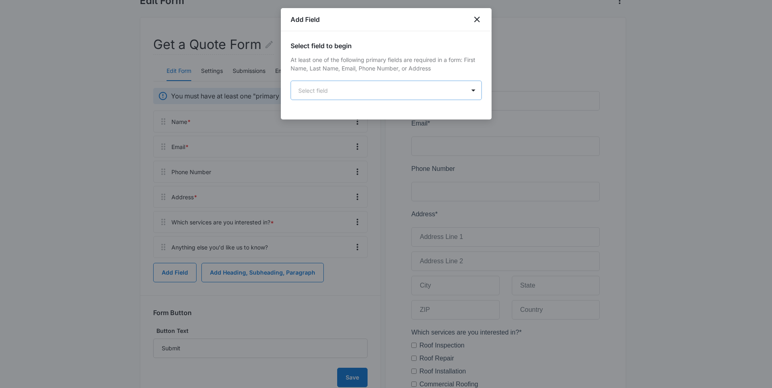
click at [338, 86] on body "Forms Apps Reputation Websites Forms CRM Email Social Content Ads Intelligence …" at bounding box center [386, 232] width 772 height 615
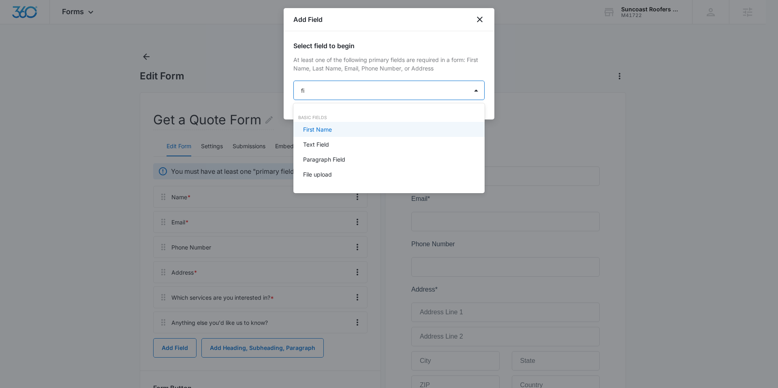
type input "fil"
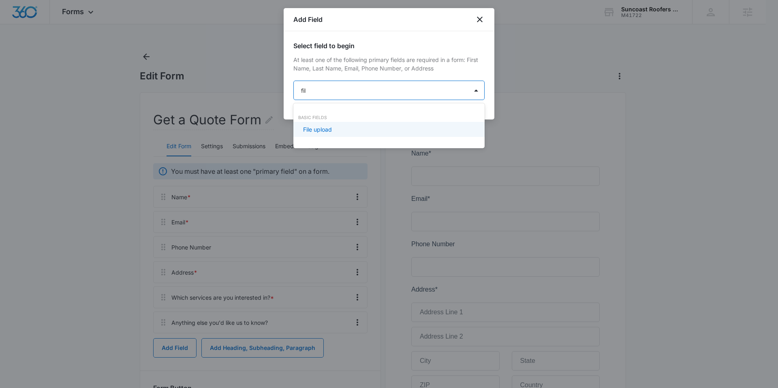
click at [329, 130] on p "File upload" at bounding box center [317, 129] width 29 height 9
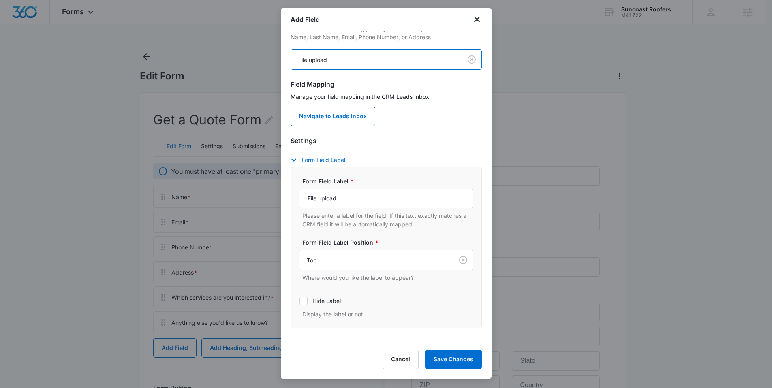
scroll to position [176, 0]
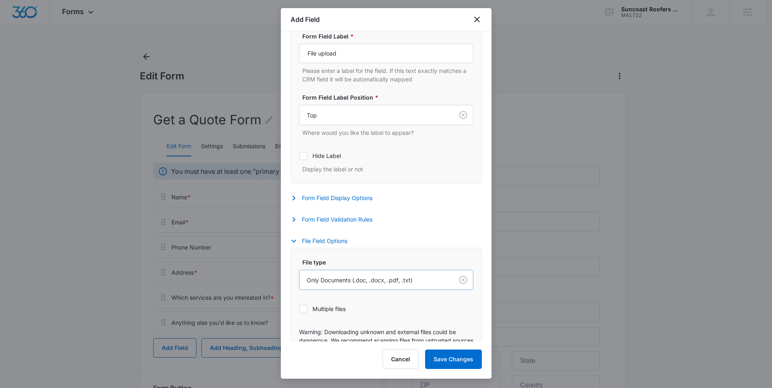
click at [335, 286] on div "Only Documents (.doc, .docx, .pdf, .txt)" at bounding box center [376, 280] width 154 height 18
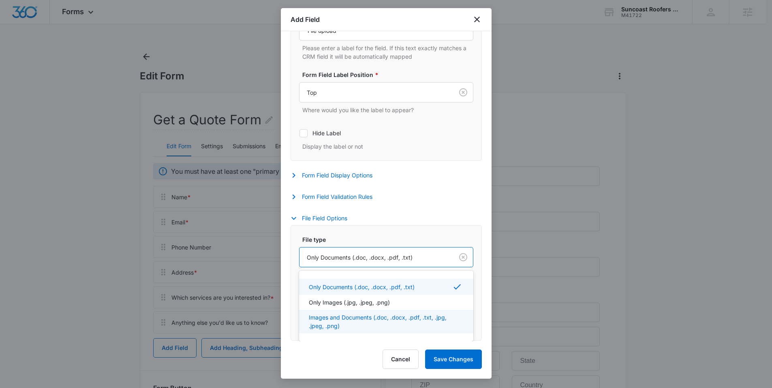
click at [348, 320] on p "Images and Documents (.doc, .docx, .pdf, .txt, .jpg, .jpeg, .png)" at bounding box center [385, 321] width 153 height 17
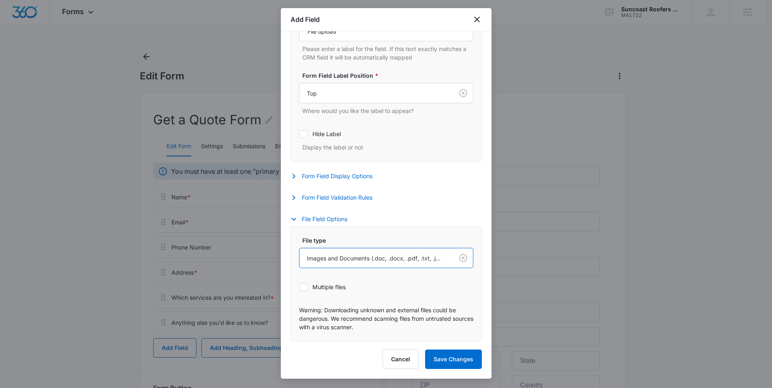
scroll to position [199, 0]
click at [325, 287] on label "Multiple files" at bounding box center [386, 287] width 174 height 9
click at [299, 287] on input "Multiple files" at bounding box center [299, 287] width 0 height 0
checkbox input "true"
click at [454, 359] on button "Save Changes" at bounding box center [453, 359] width 57 height 19
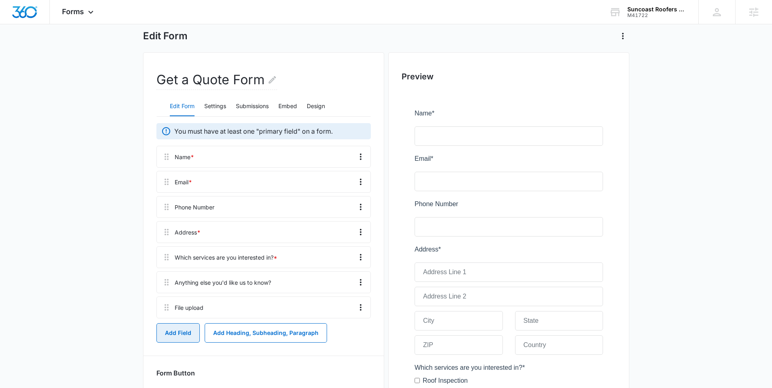
scroll to position [53, 0]
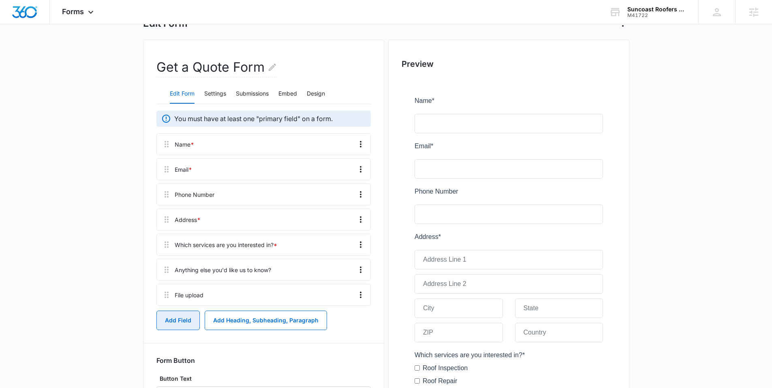
click at [189, 319] on button "Add Field" at bounding box center [177, 320] width 43 height 19
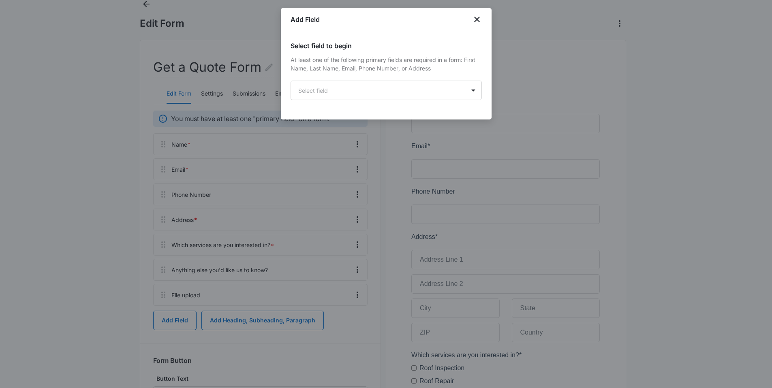
click at [323, 78] on div "Select field to begin At least one of the following primary fields are required…" at bounding box center [386, 70] width 191 height 59
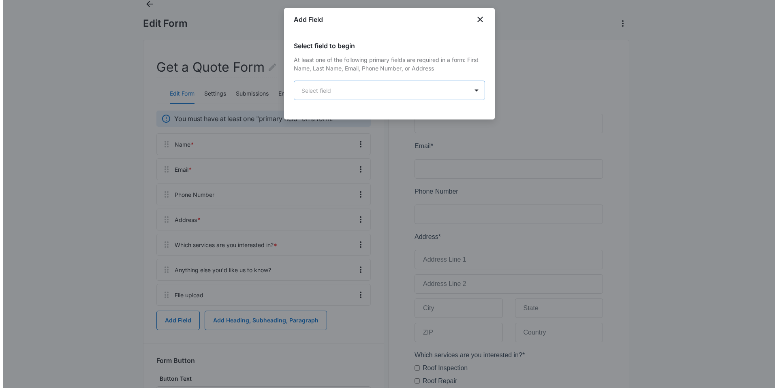
scroll to position [0, 0]
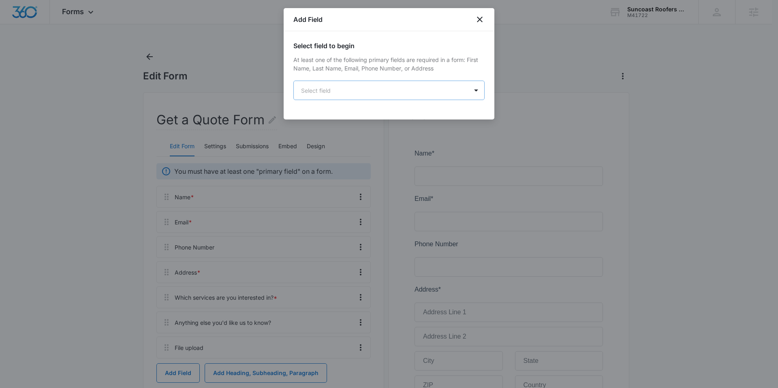
click at [321, 83] on body "Forms Apps Reputation Websites Forms CRM Email Social Content Ads Intelligence …" at bounding box center [389, 352] width 778 height 705
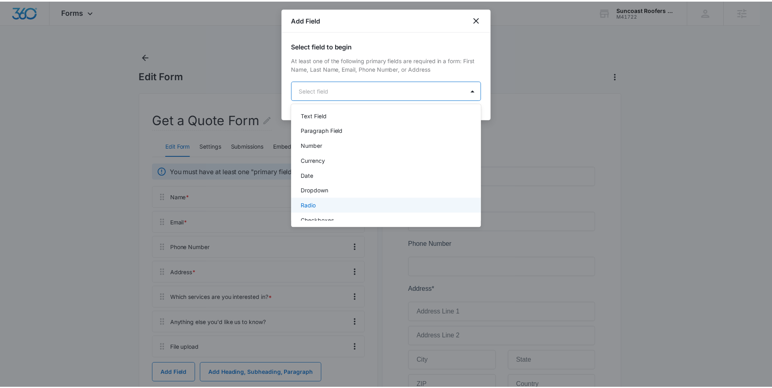
scroll to position [121, 0]
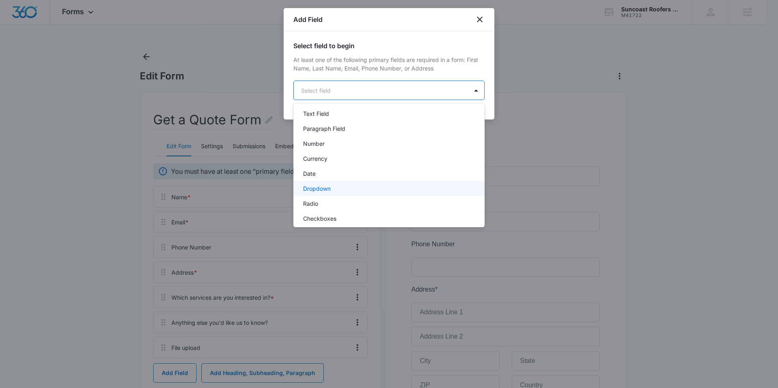
click at [328, 185] on p "Dropdown" at bounding box center [317, 188] width 28 height 9
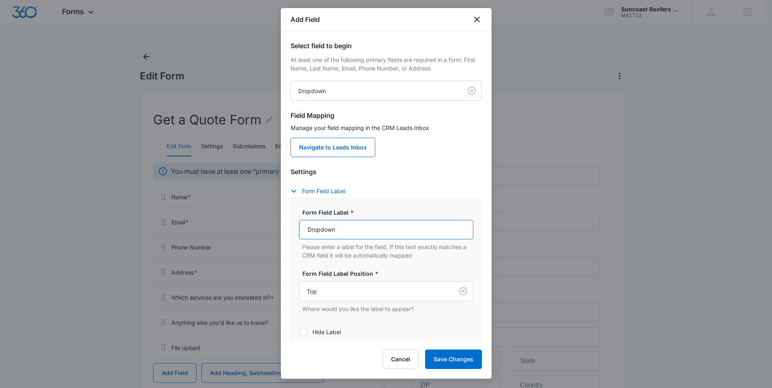
drag, startPoint x: 341, startPoint y: 235, endPoint x: 270, endPoint y: 228, distance: 71.3
click at [270, 228] on body "Forms Apps Reputation Websites Forms CRM Email Social Content Ads Intelligence …" at bounding box center [386, 352] width 772 height 705
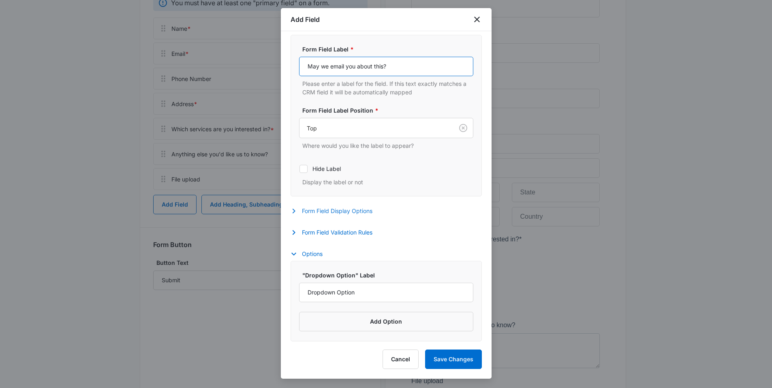
scroll to position [202, 0]
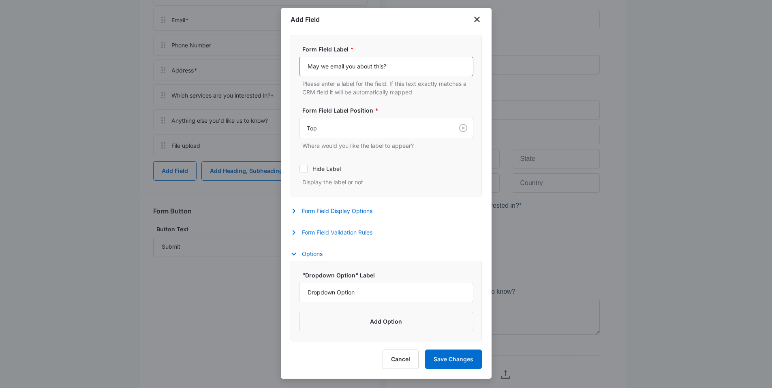
type input "May we email you about this?"
drag, startPoint x: 348, startPoint y: 229, endPoint x: 342, endPoint y: 235, distance: 9.2
click at [348, 229] on button "Form Field Validation Rules" at bounding box center [336, 233] width 90 height 10
click at [323, 261] on label "Required" at bounding box center [386, 258] width 174 height 9
click at [299, 258] on input "Required" at bounding box center [299, 258] width 0 height 0
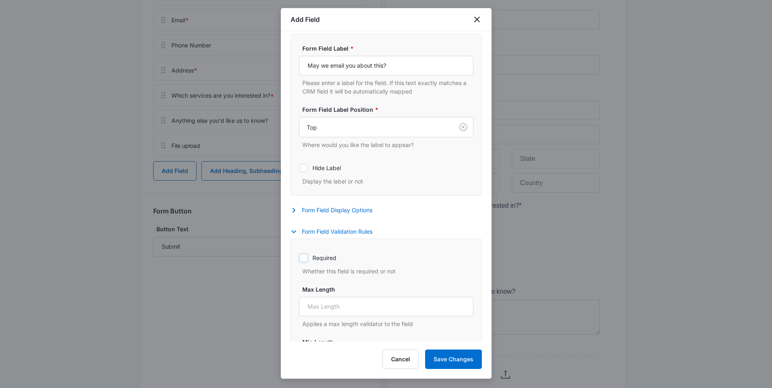
checkbox input "true"
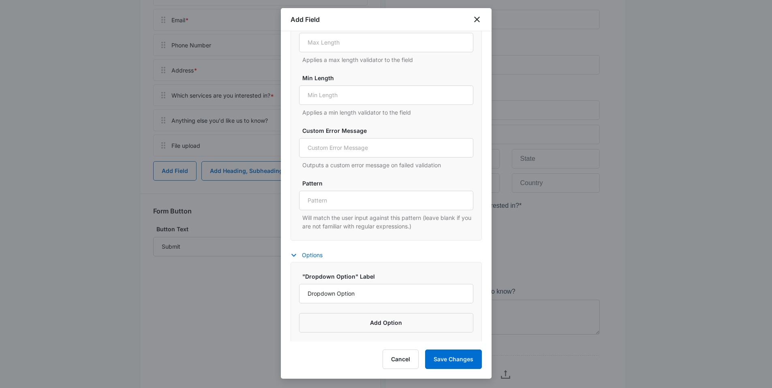
scroll to position [430, 0]
drag, startPoint x: 357, startPoint y: 299, endPoint x: 282, endPoint y: 291, distance: 75.8
click at [282, 291] on div "Select field to begin At least one of the following primary fields are required…" at bounding box center [386, 186] width 211 height 310
type input "Yes"
click at [339, 325] on button "Add Option" at bounding box center [386, 321] width 174 height 19
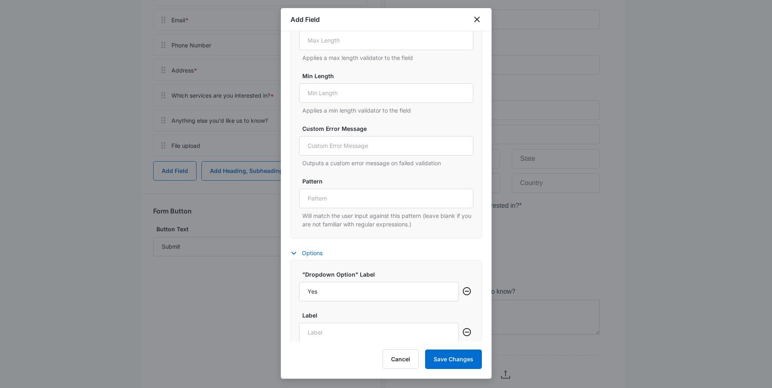
click at [329, 330] on input "Label" at bounding box center [379, 332] width 160 height 19
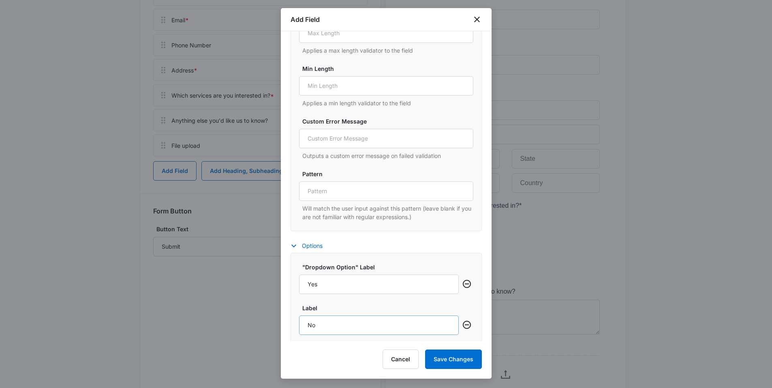
scroll to position [471, 0]
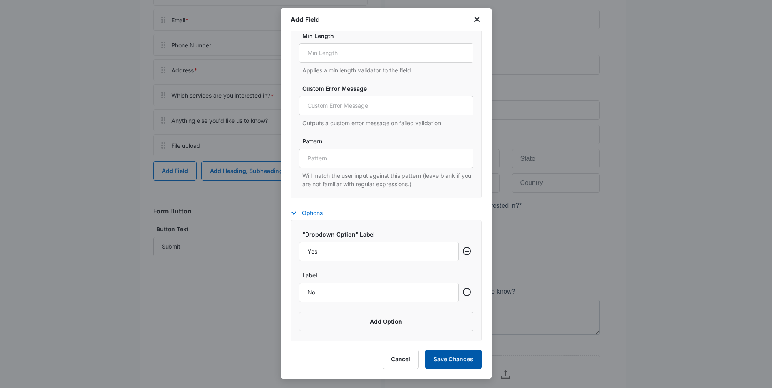
type input "No"
click at [449, 359] on button "Save Changes" at bounding box center [453, 359] width 57 height 19
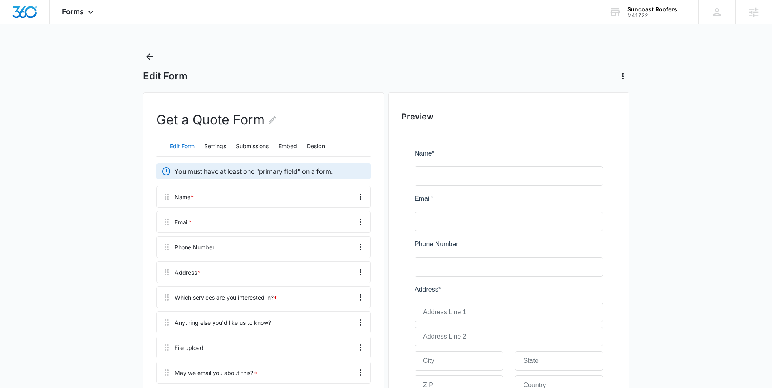
scroll to position [0, 0]
click at [214, 143] on button "Settings" at bounding box center [215, 146] width 22 height 19
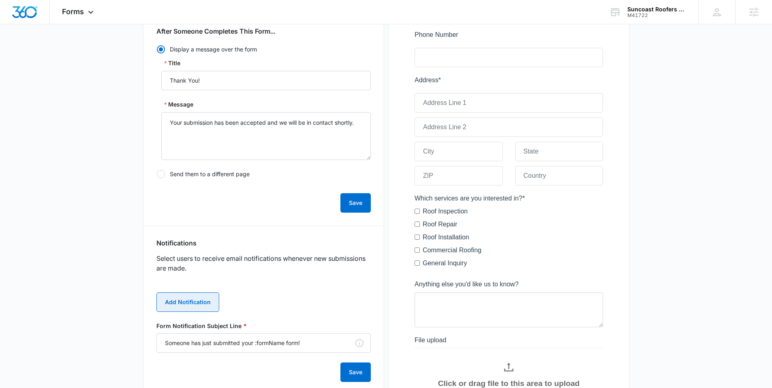
scroll to position [211, 0]
click at [199, 298] on button "Add Notification" at bounding box center [187, 300] width 63 height 19
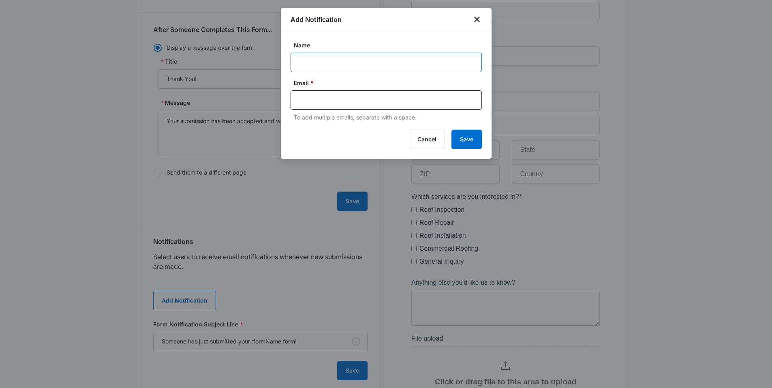
click at [336, 55] on input "Name" at bounding box center [386, 62] width 191 height 19
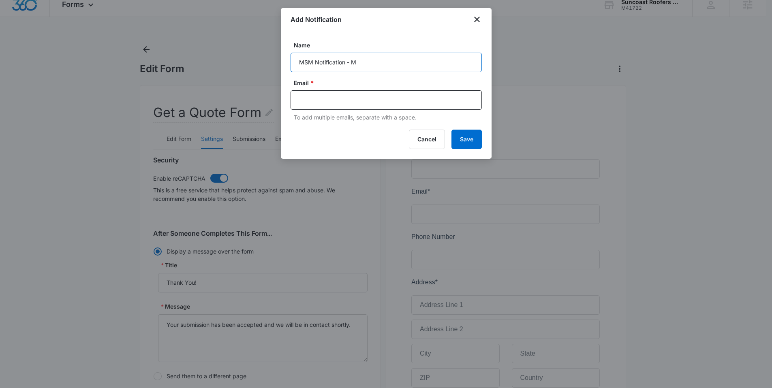
scroll to position [0, 0]
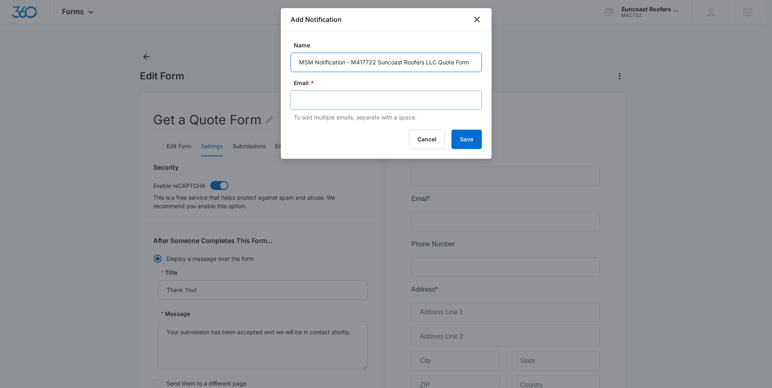
type input "MSM Notification - M417722 Suncoast Roofers LLC Quote Form"
click at [311, 109] on div at bounding box center [386, 99] width 191 height 19
click at [319, 99] on input "text" at bounding box center [387, 100] width 176 height 12
type input "[PERSON_NAME][EMAIL_ADDRESS][PERSON_NAME][DOMAIN_NAME]"
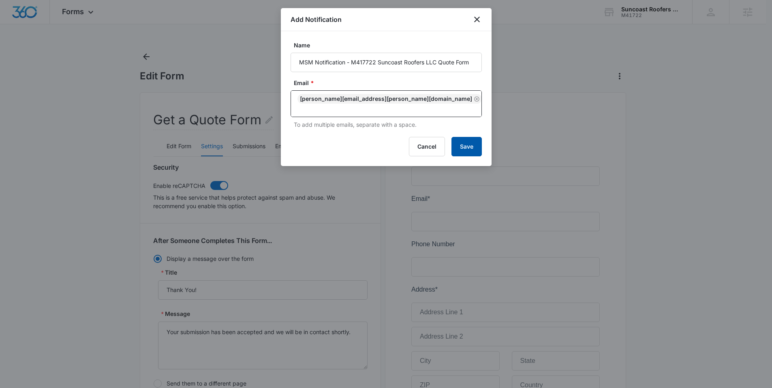
click at [460, 145] on button "Save" at bounding box center [466, 146] width 30 height 19
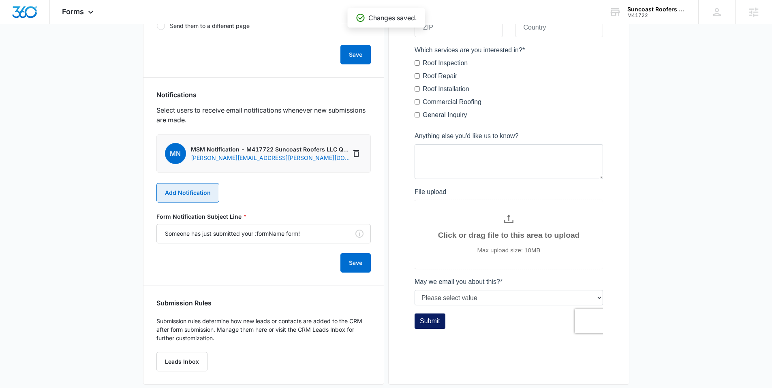
scroll to position [358, 0]
click at [190, 197] on button "Add Notification" at bounding box center [187, 192] width 63 height 19
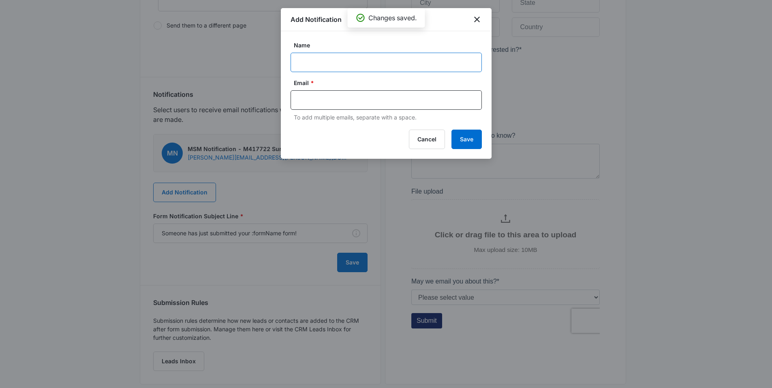
click at [308, 62] on input "Name" at bounding box center [386, 62] width 191 height 19
type input "Suncoast Roofers new quote form"
click at [317, 103] on input "text" at bounding box center [387, 100] width 176 height 12
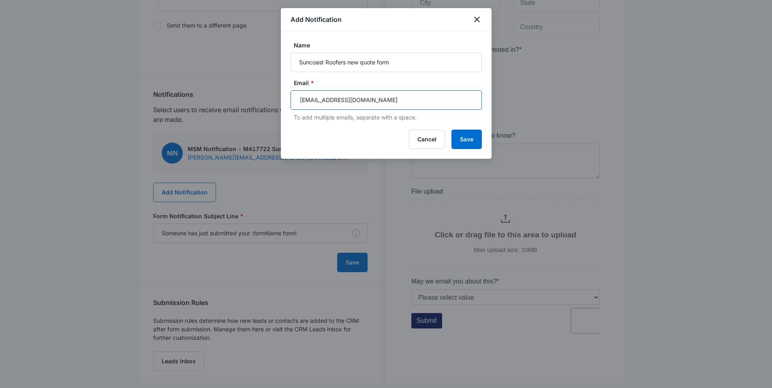
type input "[EMAIL_ADDRESS][DOMAIN_NAME]"
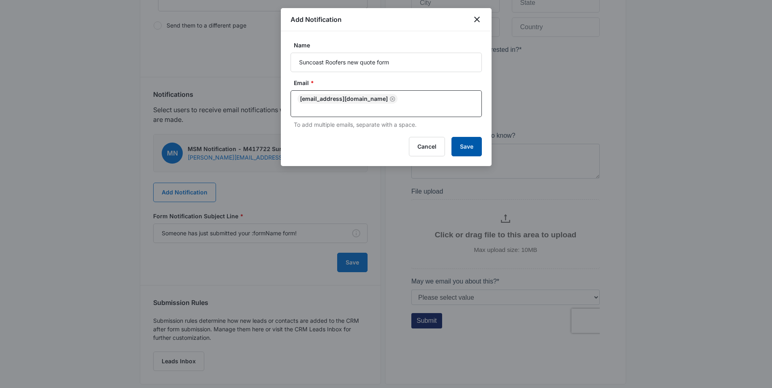
click at [461, 139] on button "Save" at bounding box center [466, 146] width 30 height 19
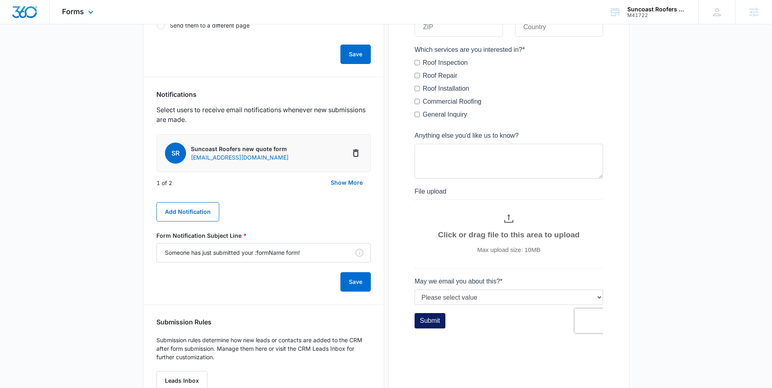
click at [30, 12] on img "Dashboard" at bounding box center [25, 12] width 26 height 12
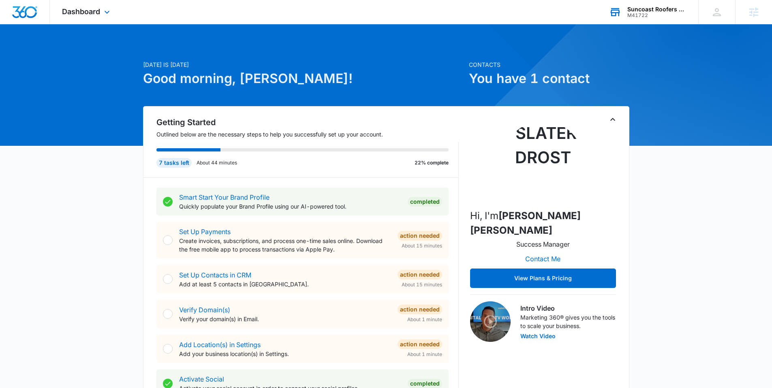
click at [658, 9] on div "Suncoast Roofers LLC" at bounding box center [656, 9] width 59 height 6
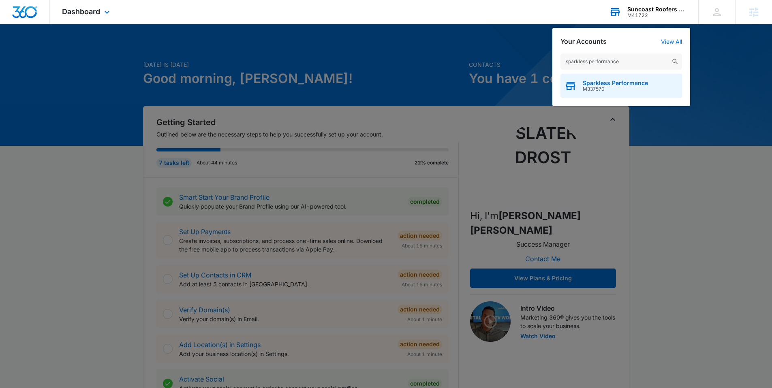
type input "sparkless performance"
click at [601, 85] on span "Sparkless Performance" at bounding box center [615, 83] width 65 height 6
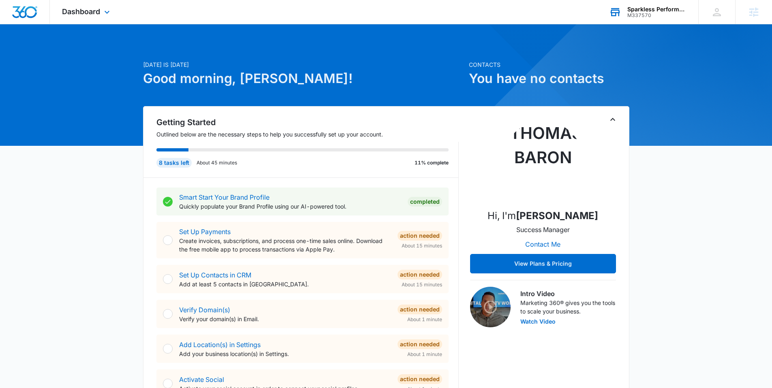
click at [83, 6] on div "Dashboard Apps Reputation Websites Forms CRM Email Social Shop Content Ads Inte…" at bounding box center [87, 12] width 74 height 24
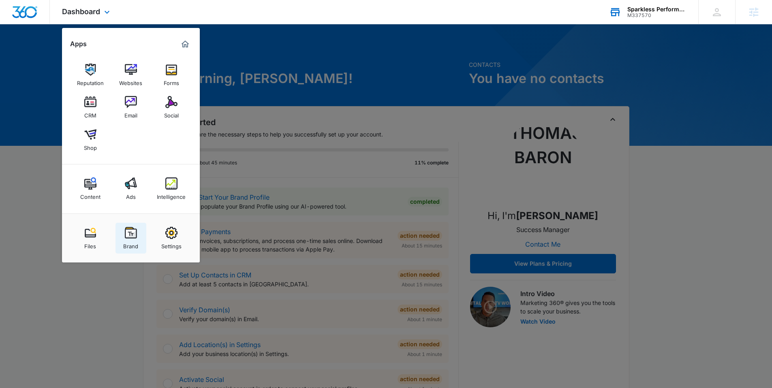
click at [130, 235] on img at bounding box center [131, 233] width 12 height 12
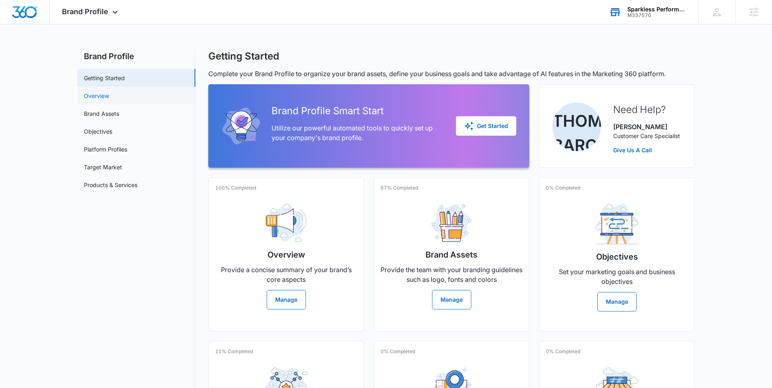
click at [107, 98] on link "Overview" at bounding box center [96, 96] width 25 height 9
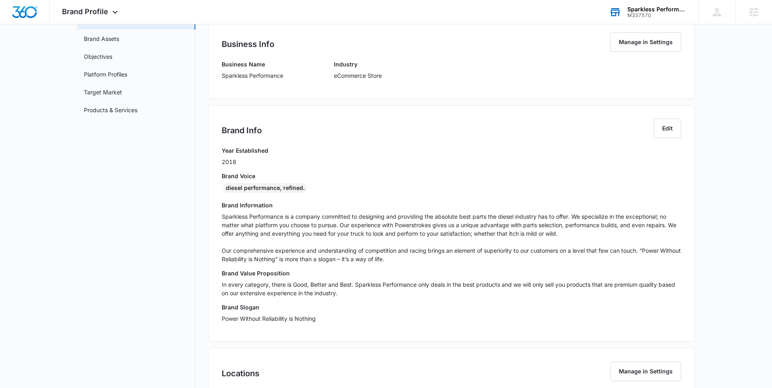
scroll to position [104, 0]
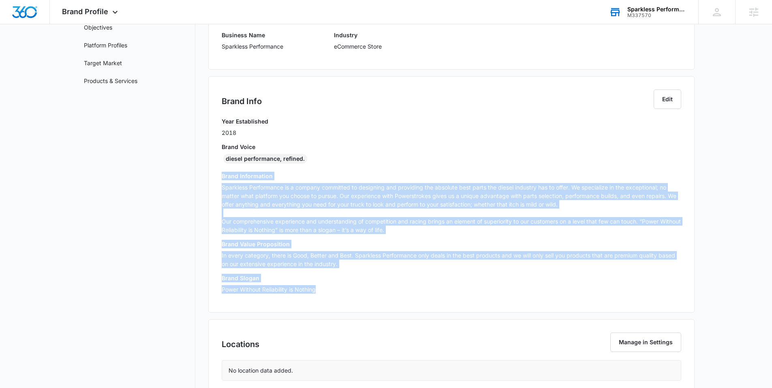
drag, startPoint x: 323, startPoint y: 290, endPoint x: 214, endPoint y: 178, distance: 155.9
click at [214, 178] on div "Brand Info Edit Year Established 2018 Brand Voice diesel performance, refined. …" at bounding box center [451, 194] width 486 height 237
copy div "Brand Information Sparkless Performance is a company committed to designing and…"
click at [361, 265] on p "In every category, there is Good, Better and Best. Sparkless Performance only d…" at bounding box center [452, 259] width 460 height 17
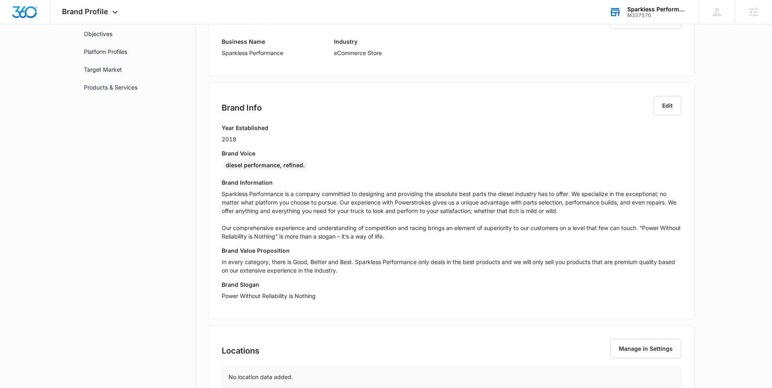
scroll to position [92, 0]
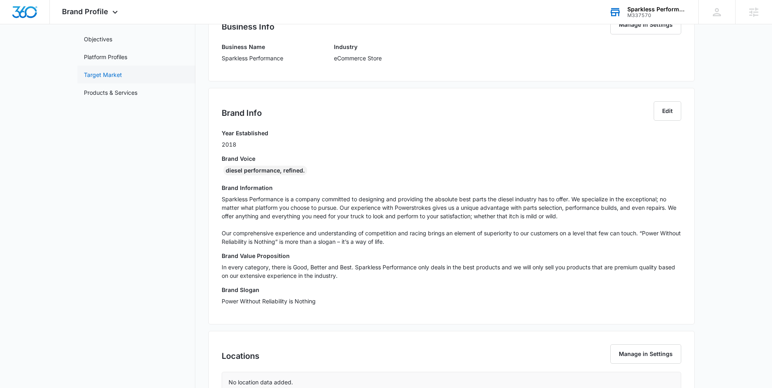
click at [105, 72] on link "Target Market" at bounding box center [103, 75] width 38 height 9
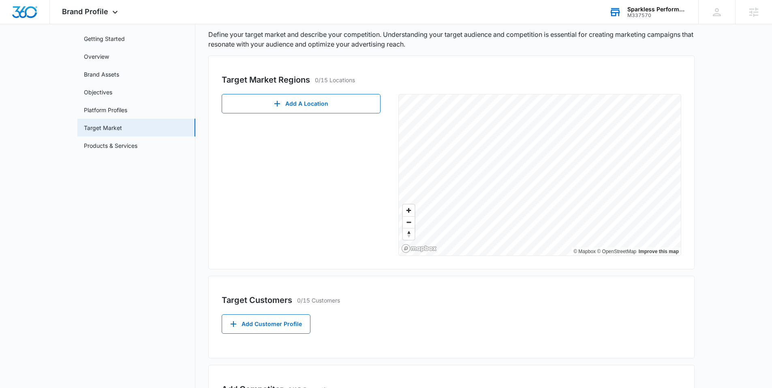
scroll to position [4, 0]
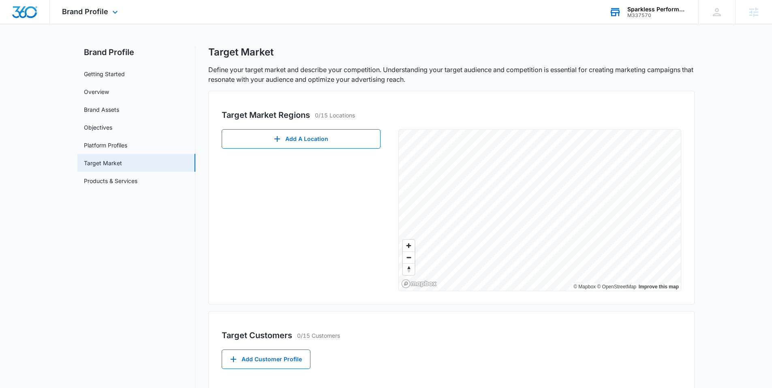
drag, startPoint x: 99, startPoint y: 20, endPoint x: 125, endPoint y: 46, distance: 36.4
click at [99, 20] on div "Brand Profile Apps Reputation Websites Forms CRM Email Social Shop Content Ads …" at bounding box center [91, 12] width 82 height 24
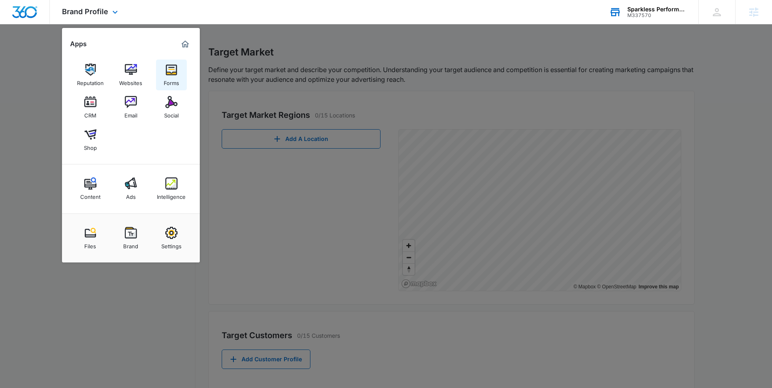
click at [162, 76] on link "Forms" at bounding box center [171, 75] width 31 height 31
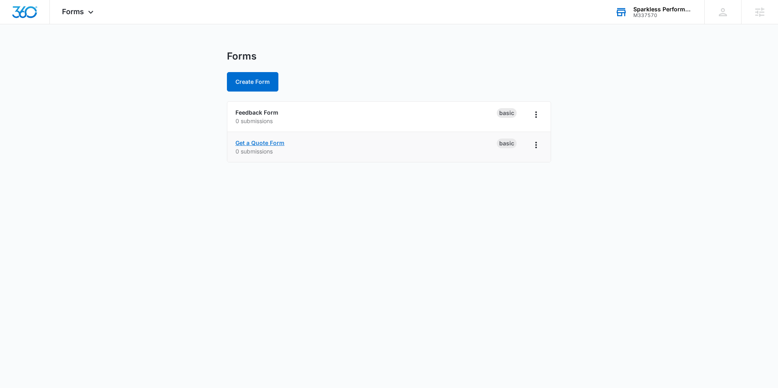
click at [267, 146] on link "Get a Quote Form" at bounding box center [259, 142] width 49 height 7
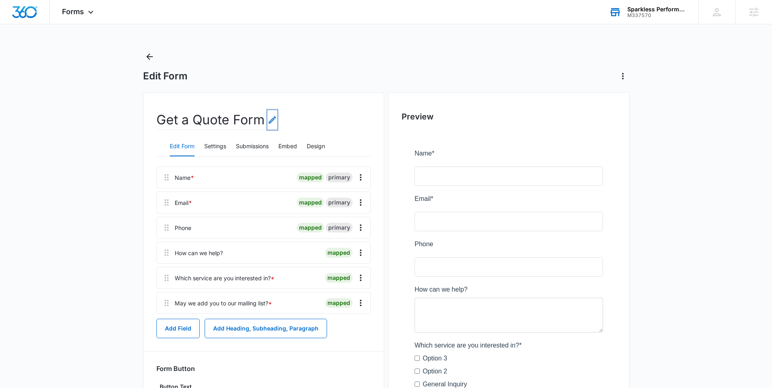
click at [272, 122] on icon "Edit Form Name" at bounding box center [272, 120] width 10 height 10
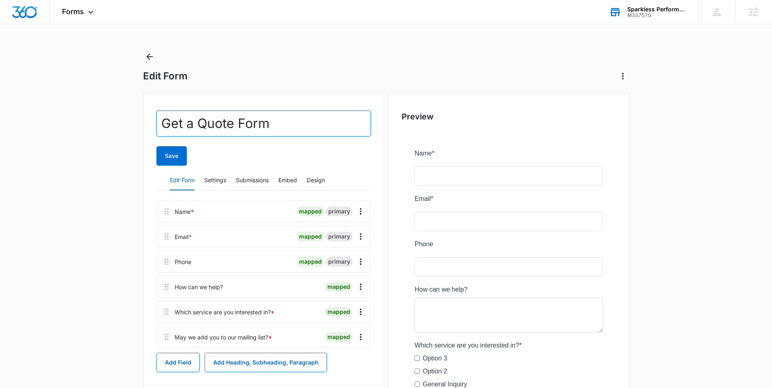
drag, startPoint x: 264, startPoint y: 122, endPoint x: 165, endPoint y: 121, distance: 99.3
click at [165, 121] on input "Get a Quote Form" at bounding box center [263, 124] width 214 height 26
type input "Contact Us"
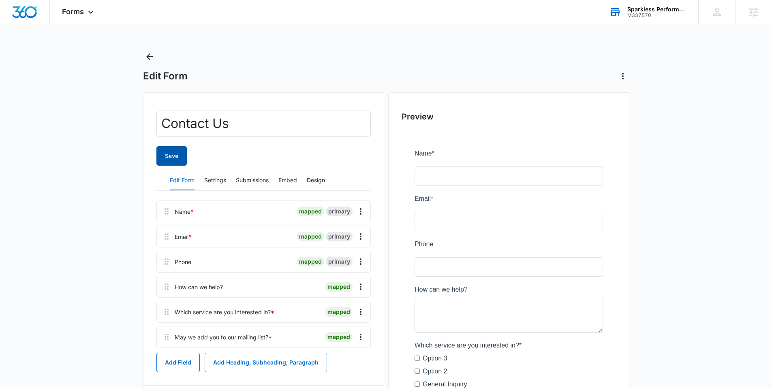
click at [187, 150] on div "Save" at bounding box center [263, 155] width 214 height 19
click at [174, 154] on button "Save" at bounding box center [171, 155] width 30 height 19
